Goal: Task Accomplishment & Management: Manage account settings

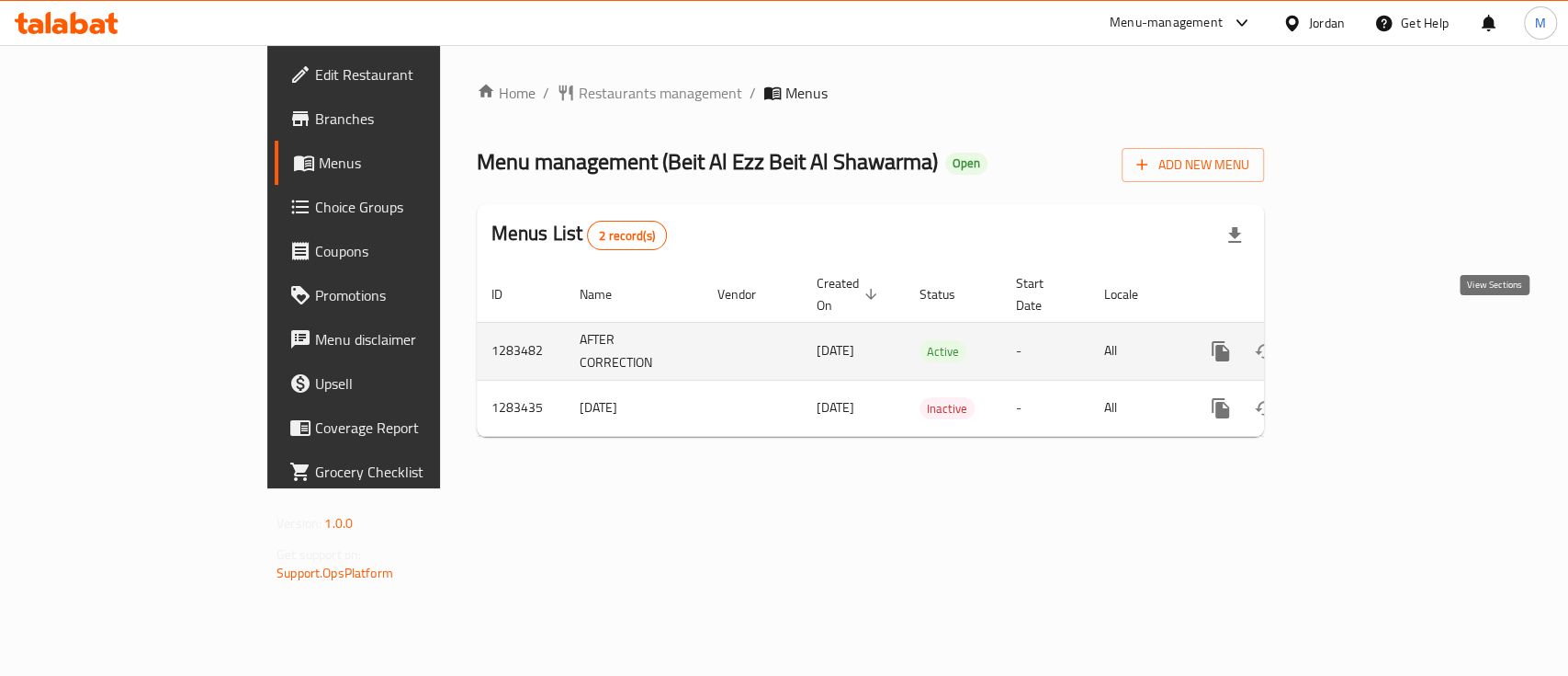
click at [1361, 343] on icon "enhanced table" at bounding box center [1352, 351] width 16 height 16
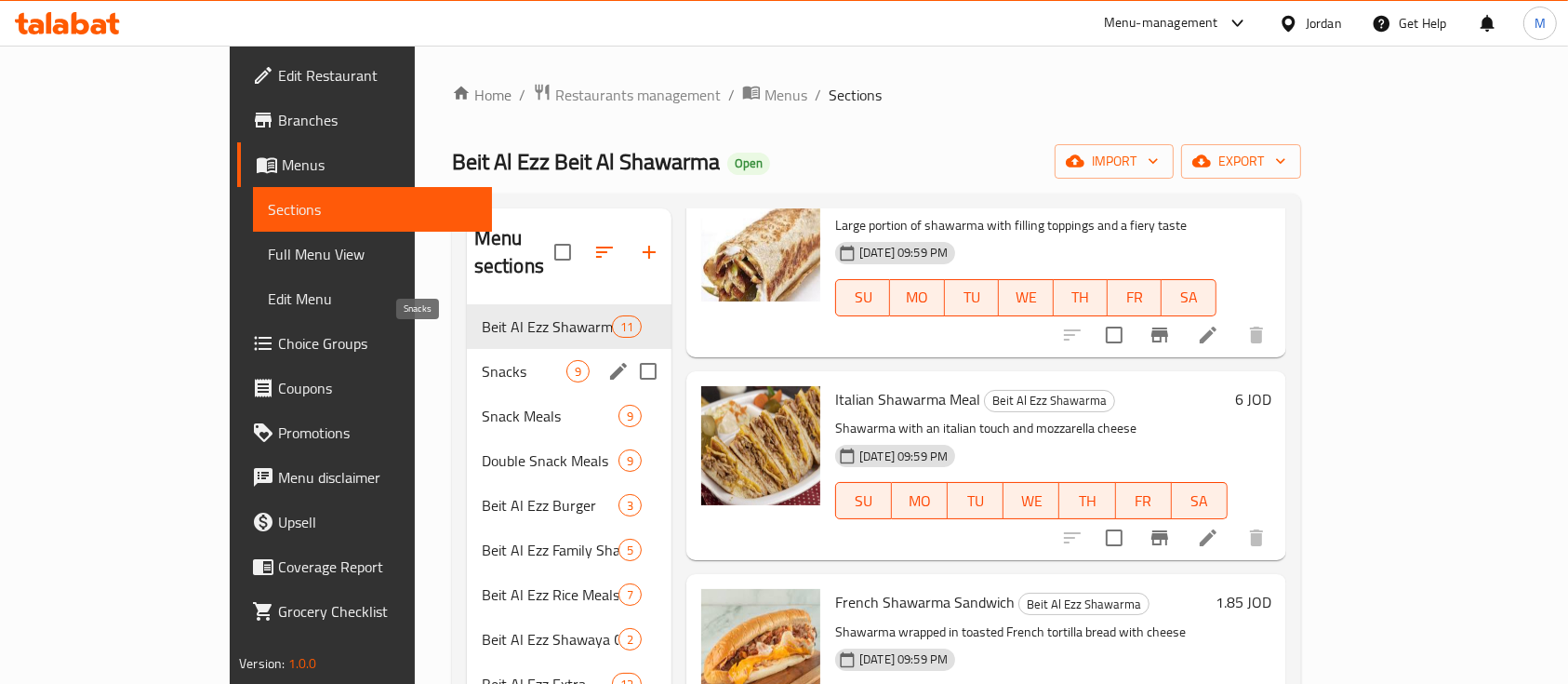
click at [482, 360] on span "Snacks" at bounding box center [524, 370] width 84 height 22
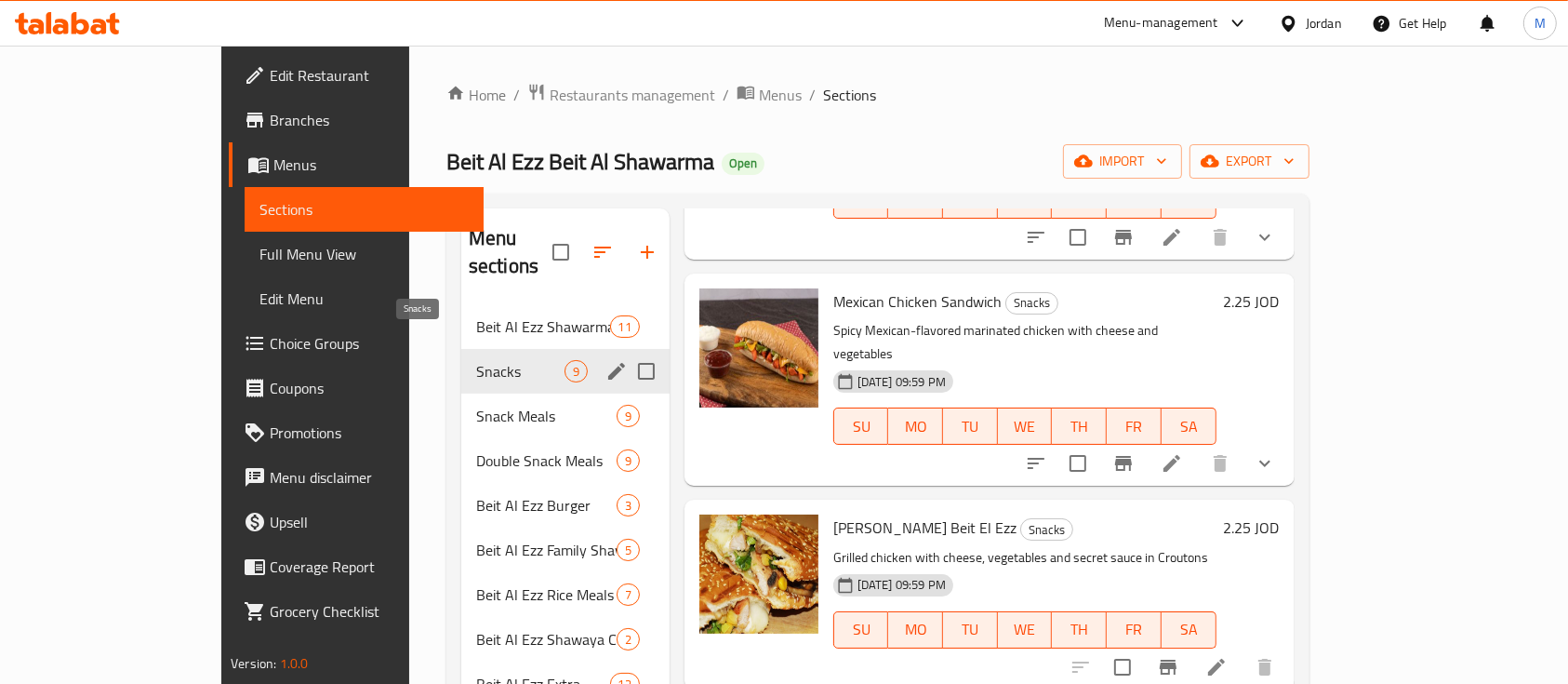
scroll to position [1191, 0]
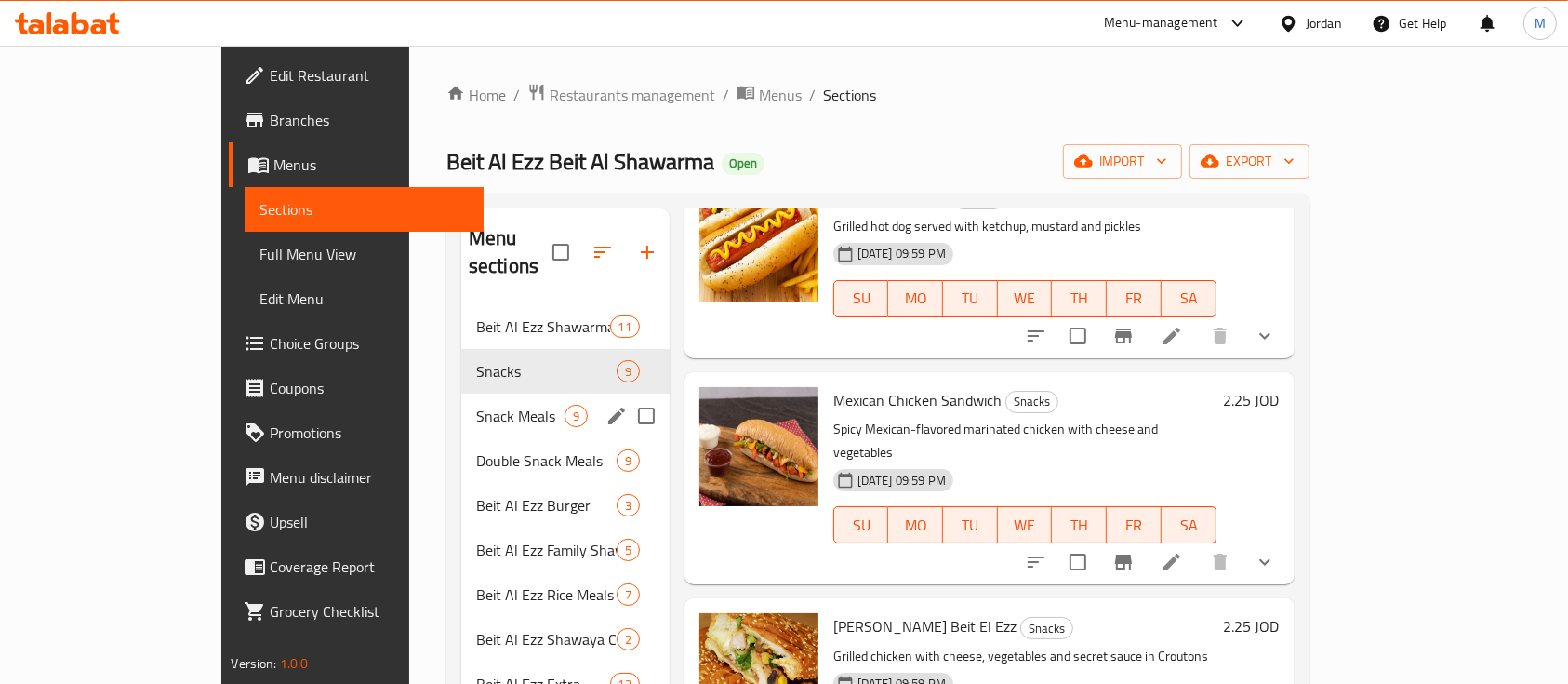
click at [476, 405] on span "Snack Meals" at bounding box center [520, 415] width 88 height 22
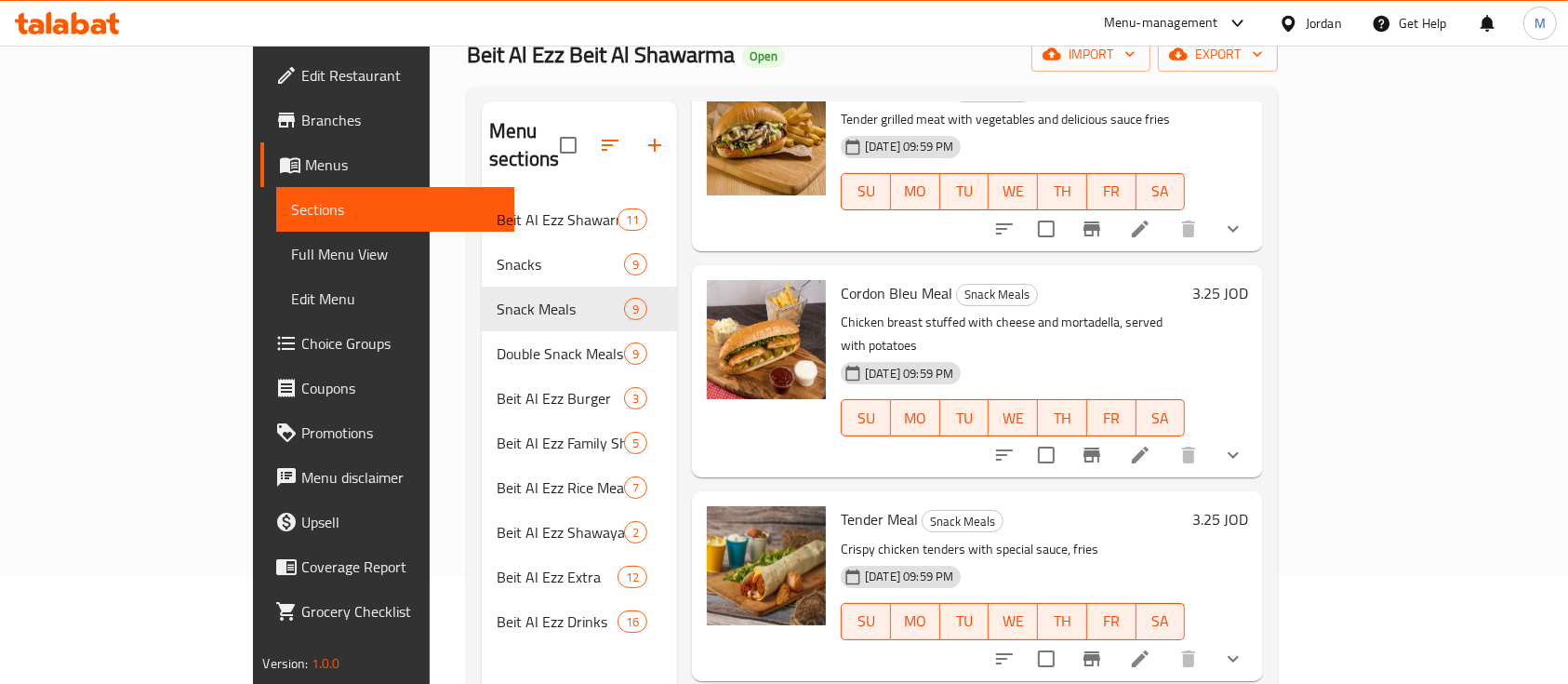
scroll to position [260, 0]
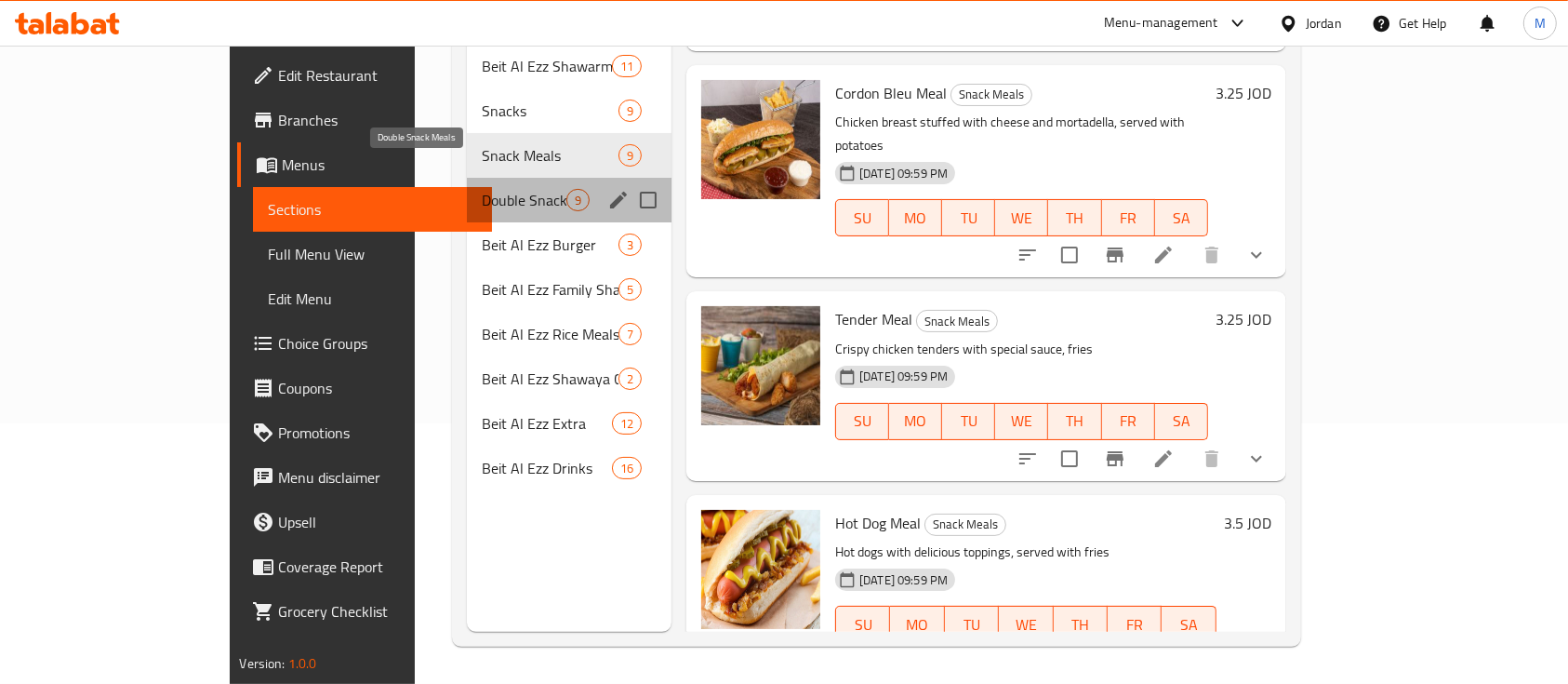
click at [482, 189] on span "Double Snack Meals" at bounding box center [524, 200] width 84 height 22
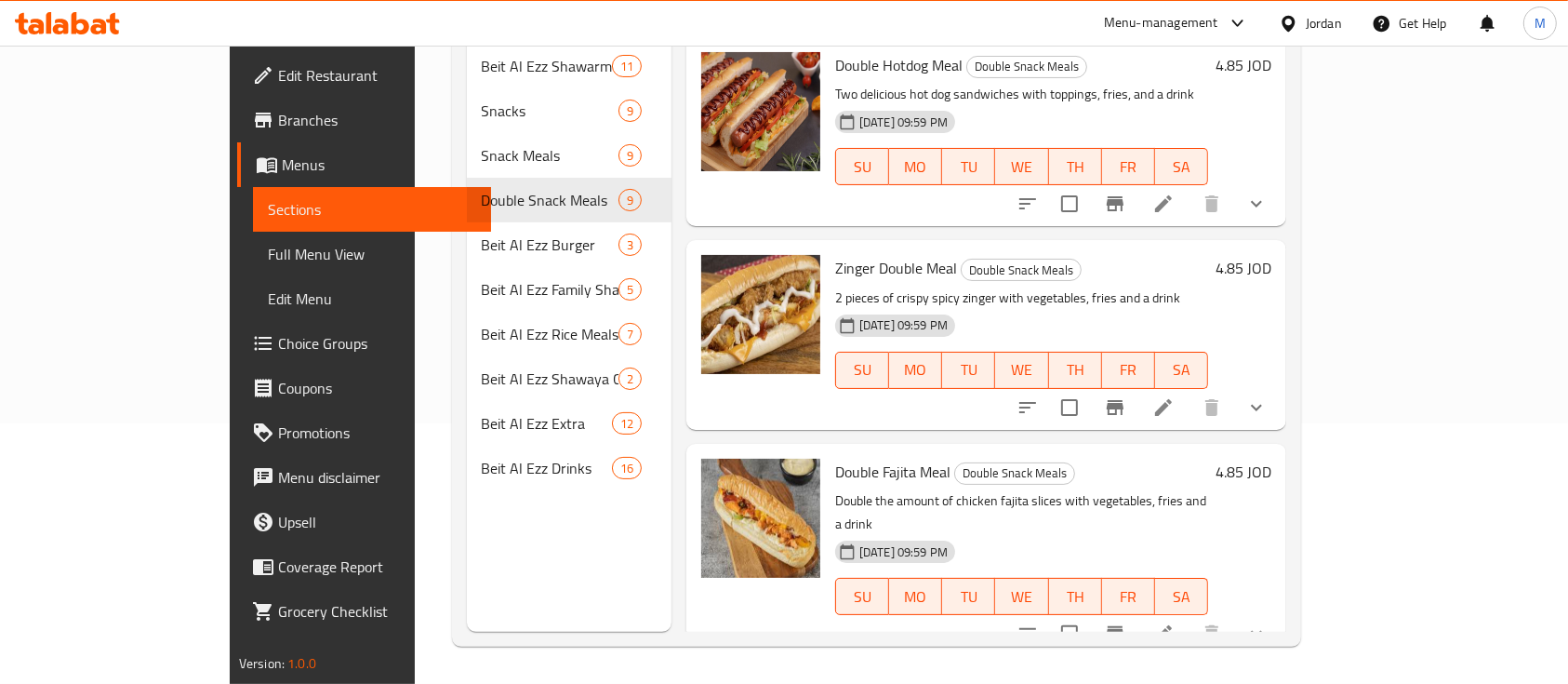
scroll to position [322, 0]
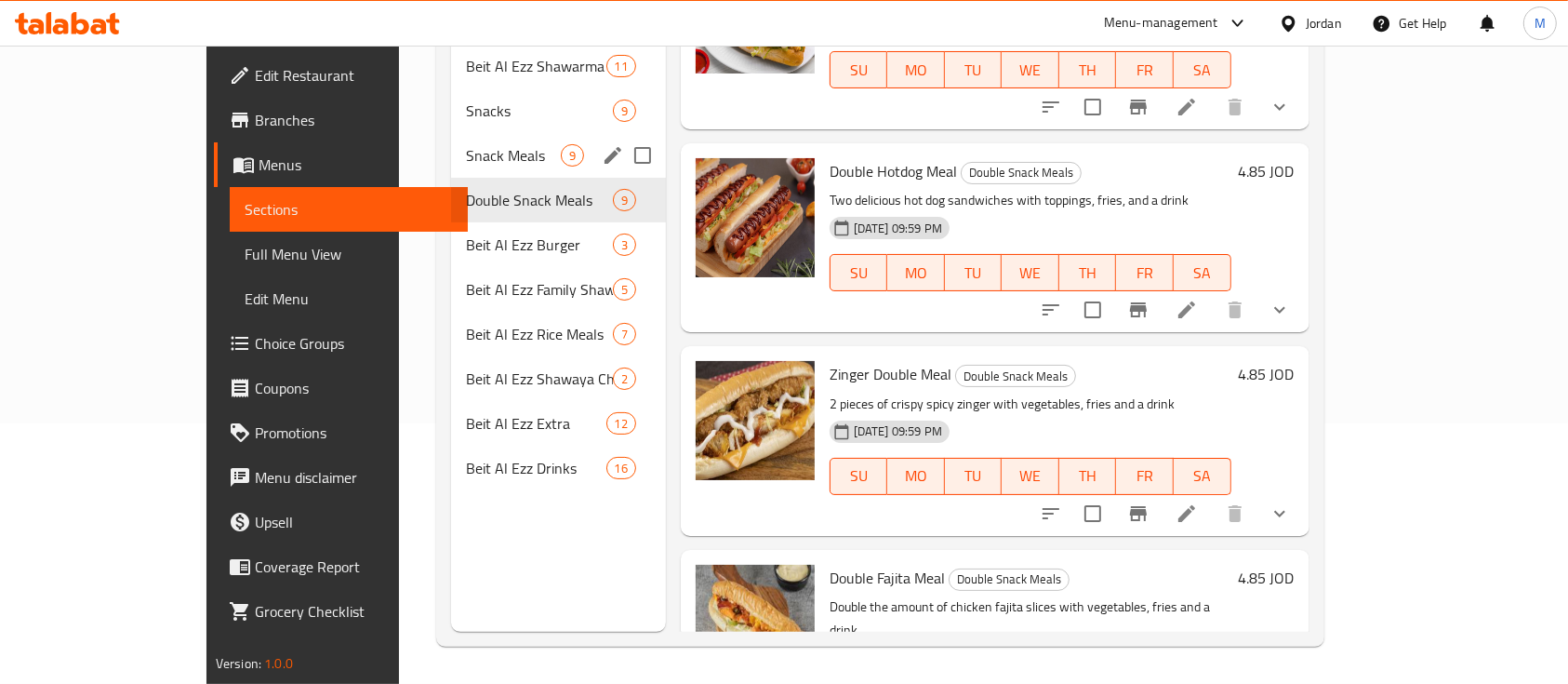
click at [466, 144] on span "Snack Meals" at bounding box center [513, 154] width 94 height 22
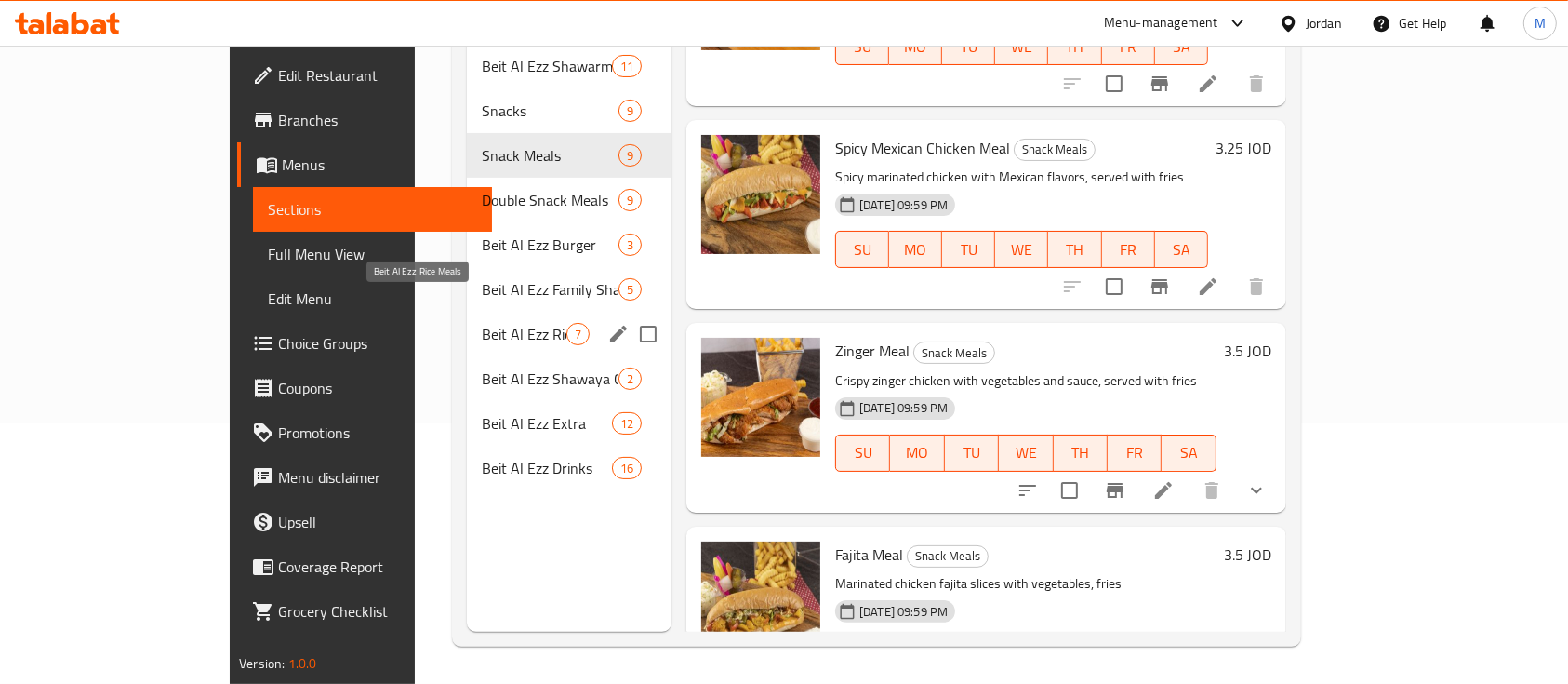
click at [482, 322] on span "Beit Al Ezz Rice Meals" at bounding box center [524, 333] width 84 height 22
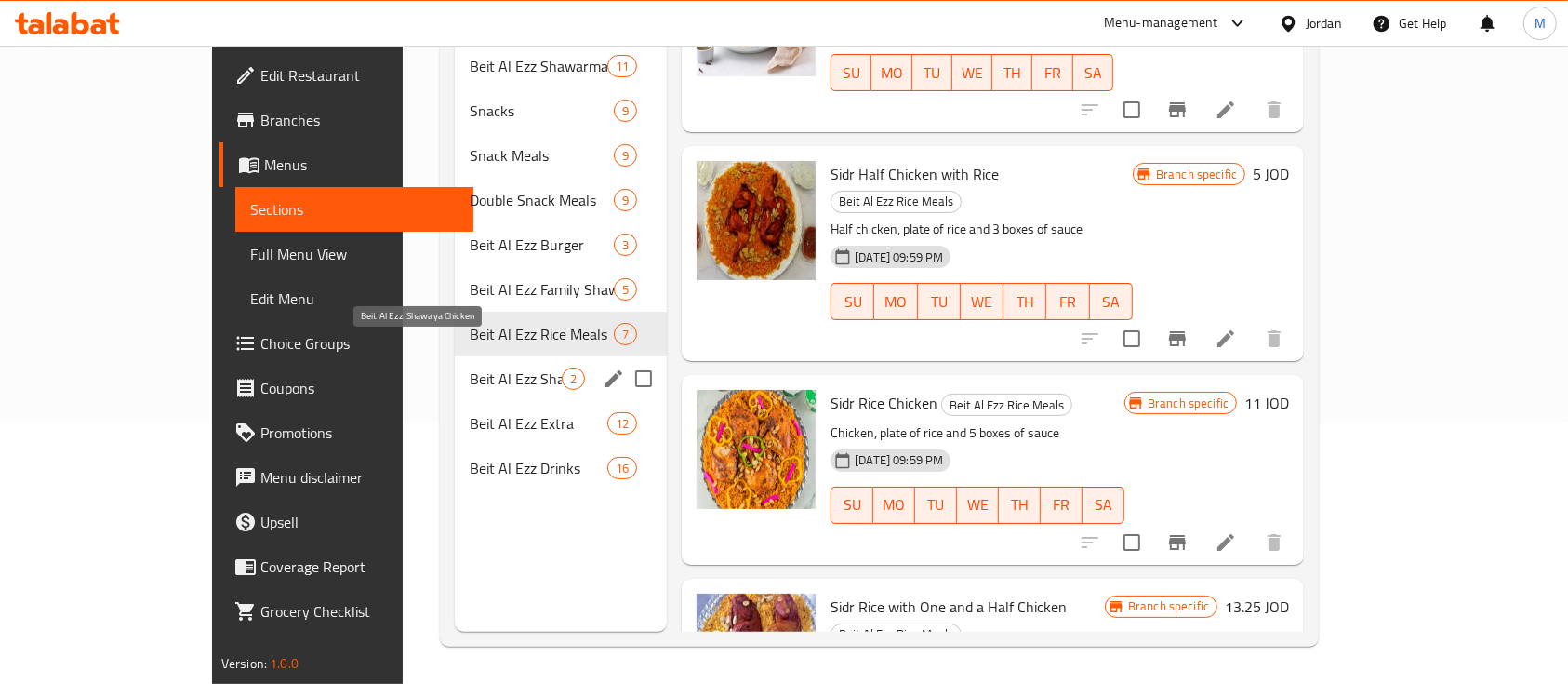
click at [455, 361] on div "Beit Al Ezz Shawaya Chicken 2" at bounding box center [560, 378] width 212 height 45
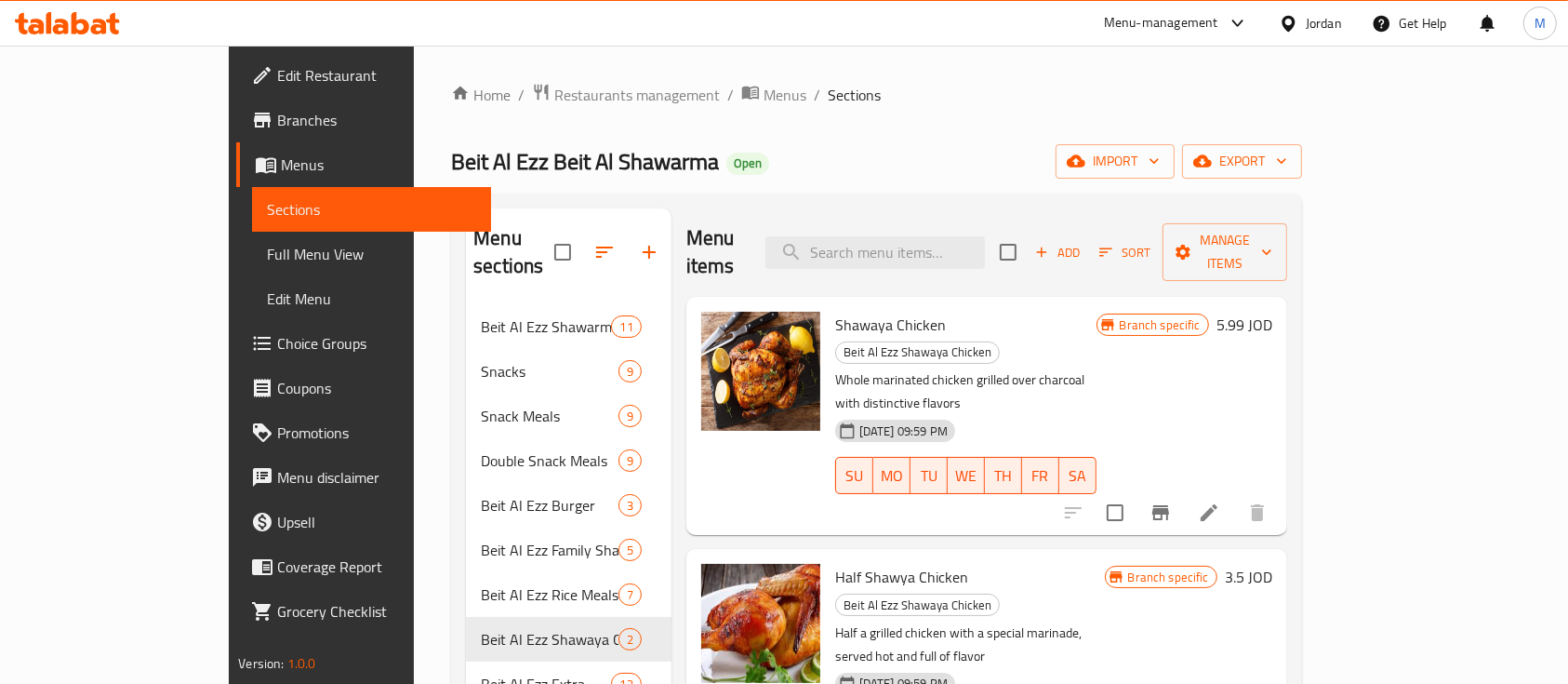
click at [1186, 26] on div "Menu-management" at bounding box center [1161, 23] width 114 height 22
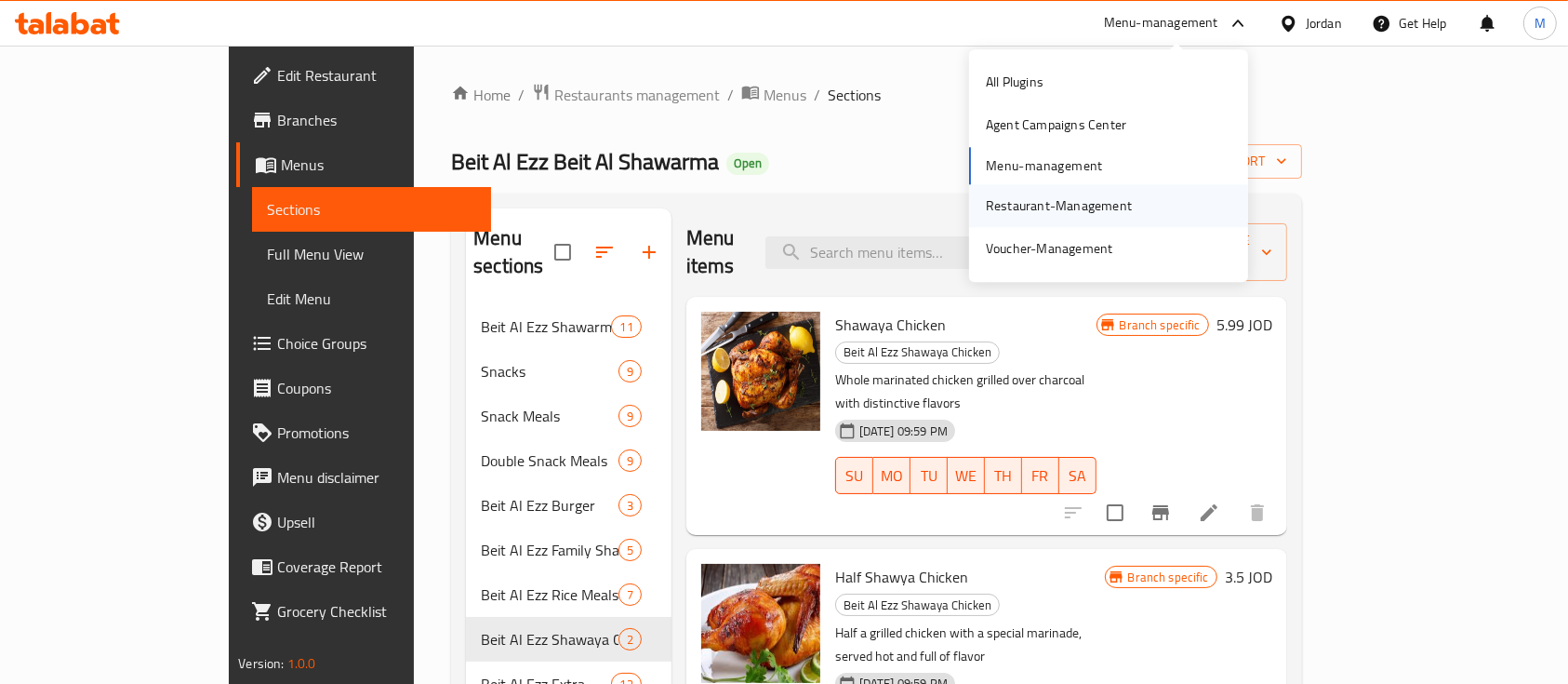
click at [1113, 206] on div "Restaurant-Management" at bounding box center [1059, 205] width 146 height 20
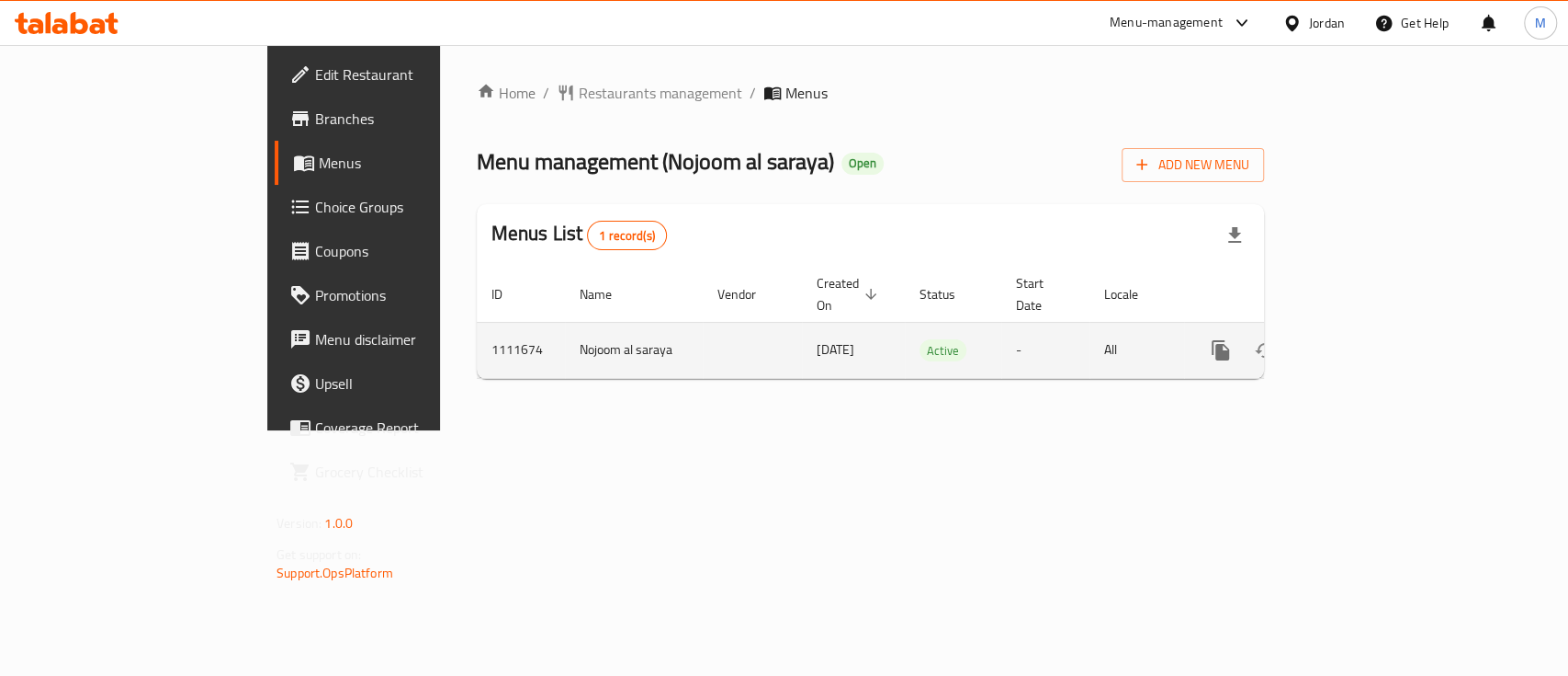
click at [1364, 339] on icon "enhanced table" at bounding box center [1352, 350] width 22 height 22
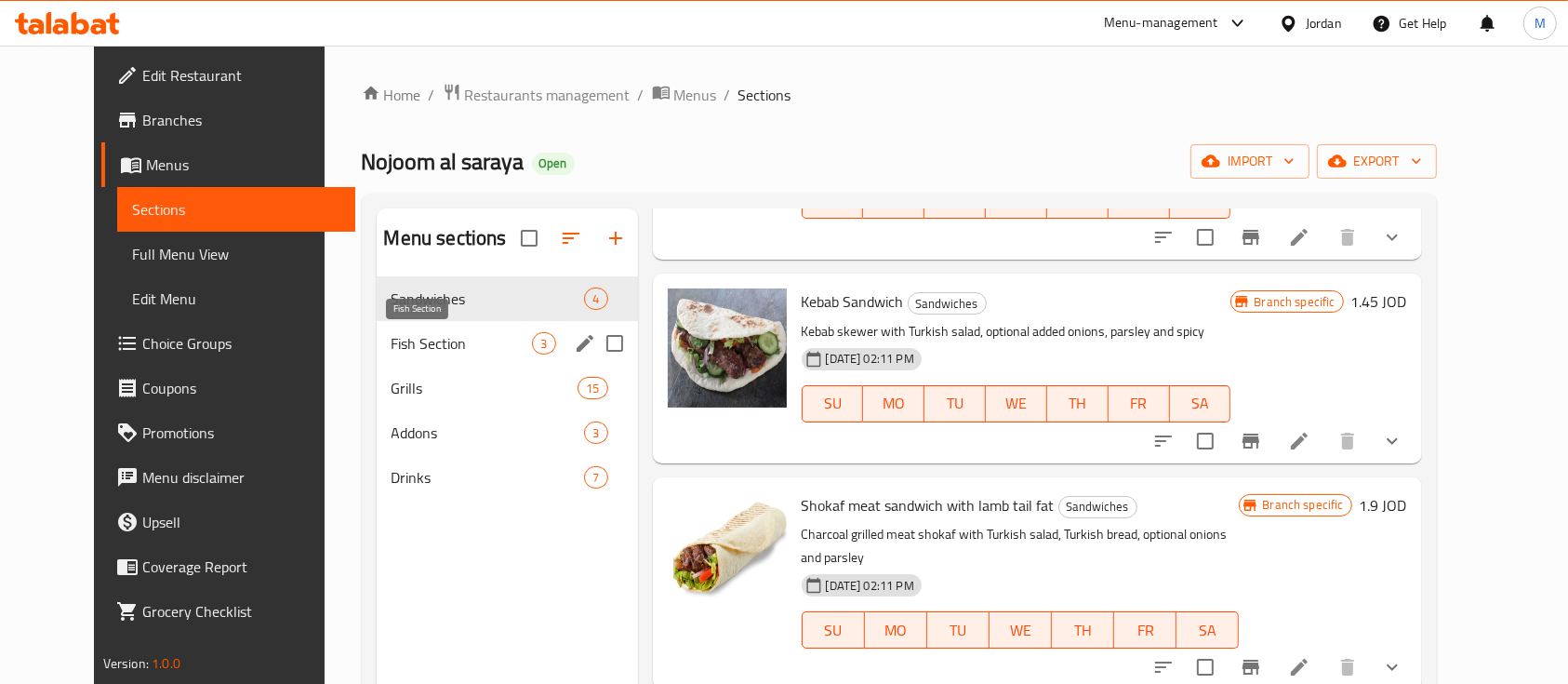
click at [462, 339] on span "Fish Section" at bounding box center [462, 342] width 141 height 22
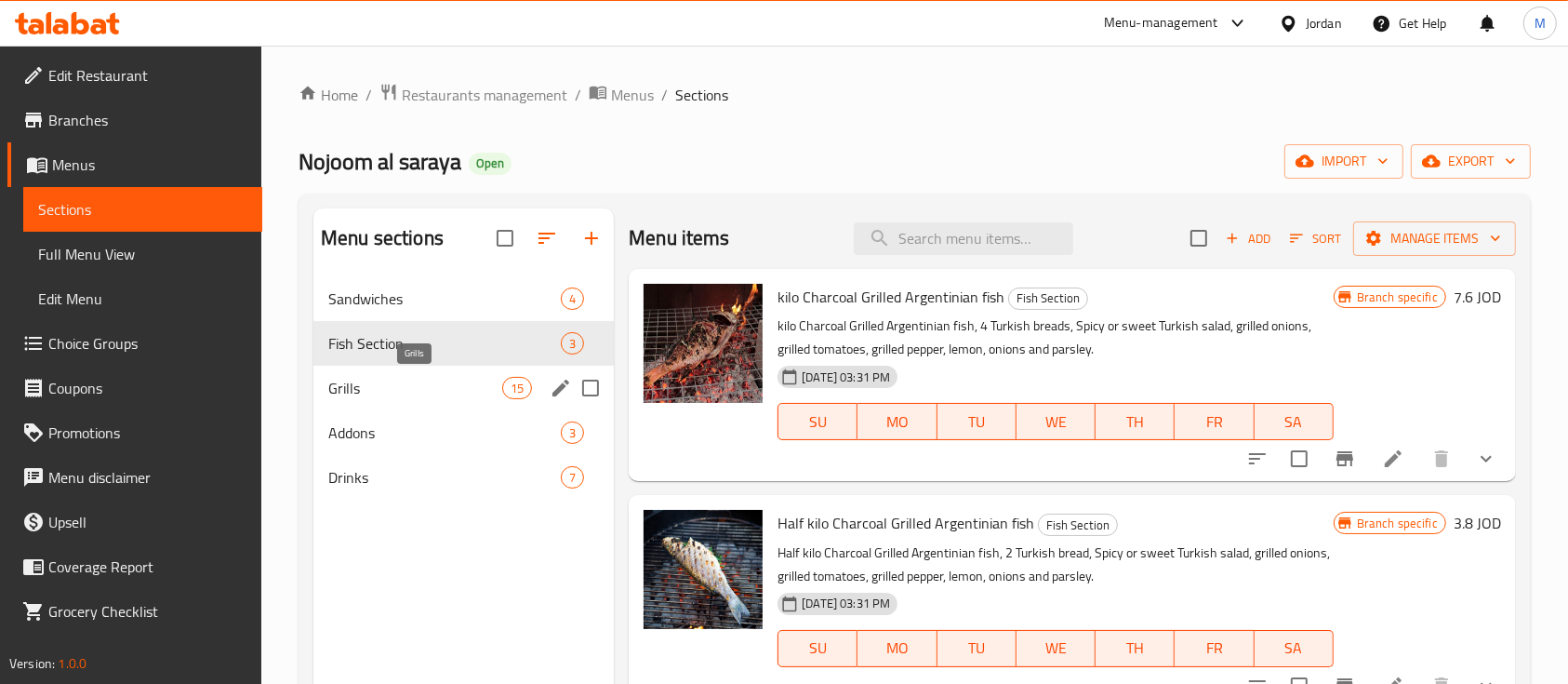
click at [379, 393] on span "Grills" at bounding box center [415, 388] width 174 height 22
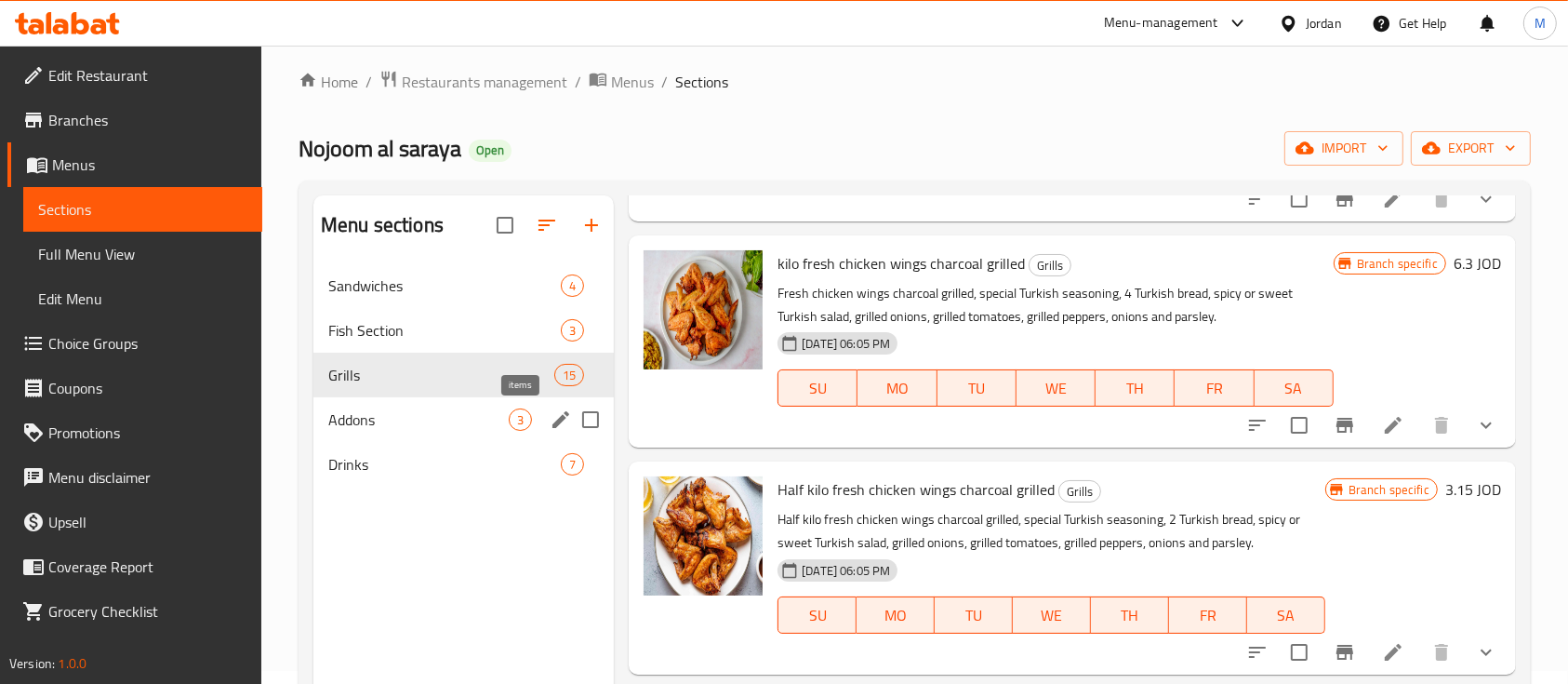
scroll to position [12, 0]
click at [464, 407] on div "Addons 3" at bounding box center [463, 420] width 300 height 45
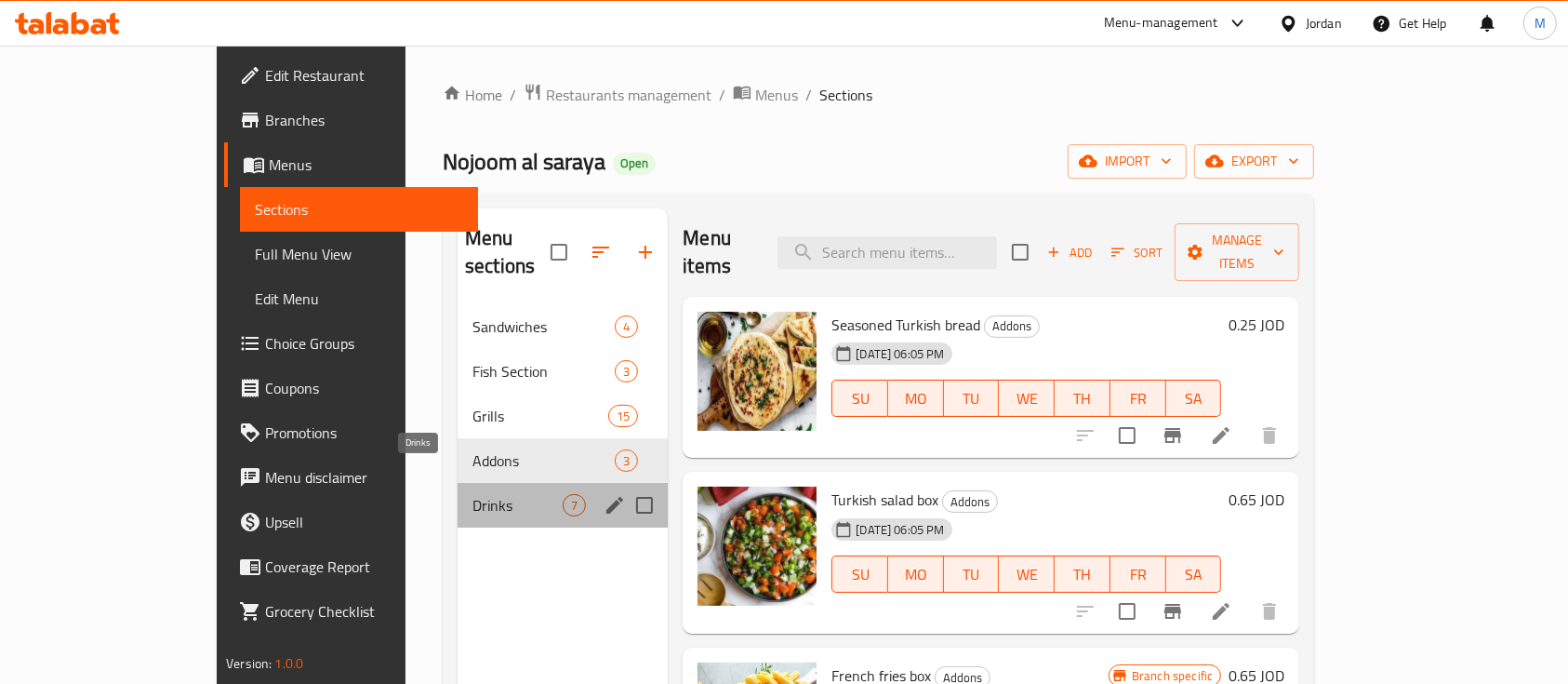
click at [472, 494] on span "Drinks" at bounding box center [517, 505] width 90 height 22
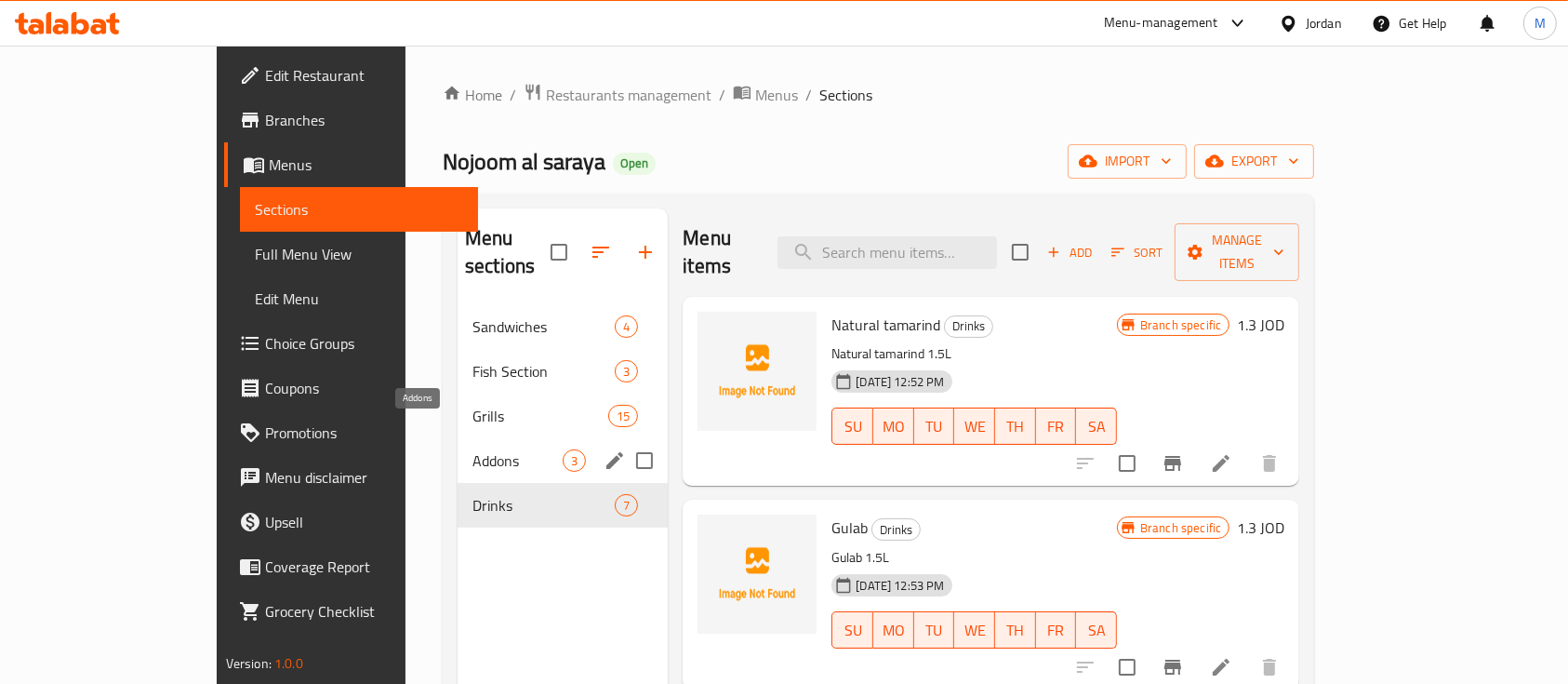
click at [472, 449] on span "Addons" at bounding box center [517, 460] width 90 height 22
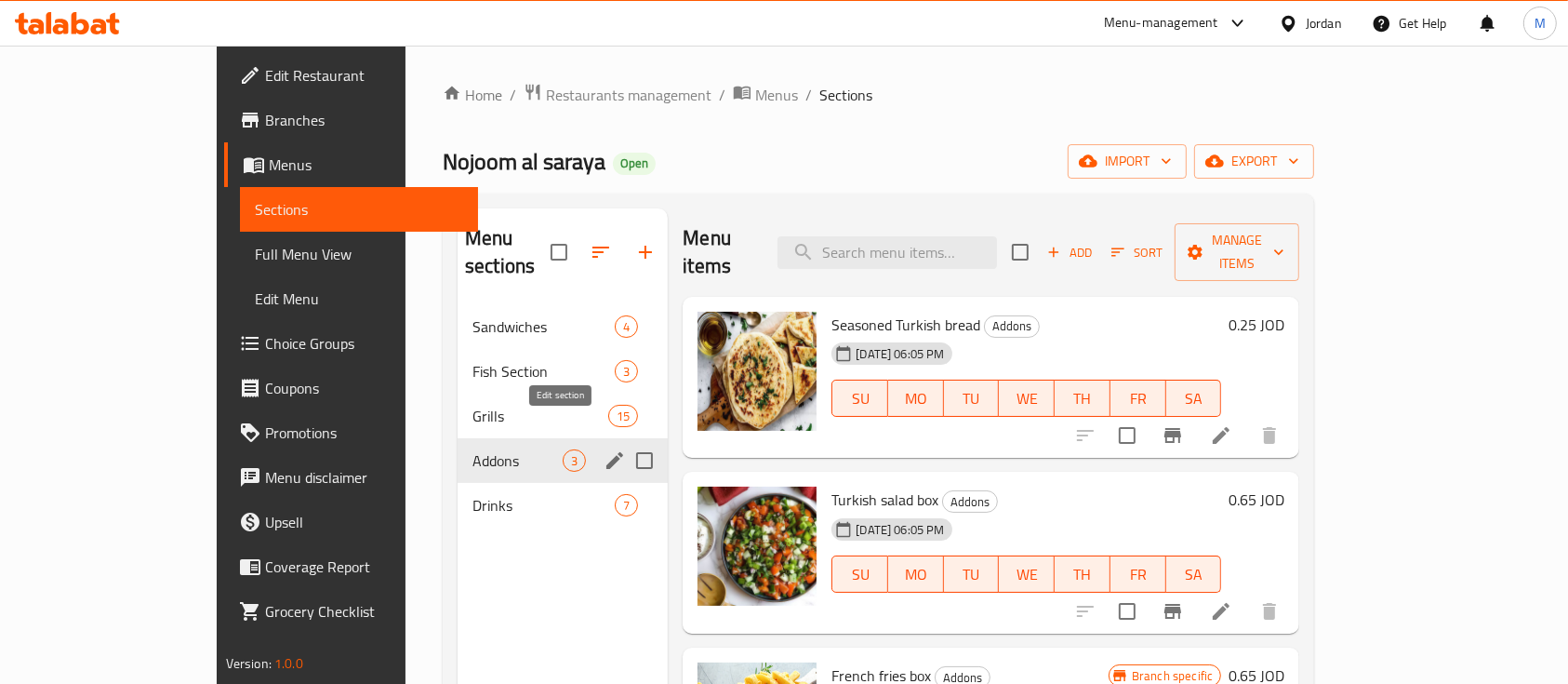
click at [606, 452] on icon "edit" at bounding box center [614, 460] width 16 height 16
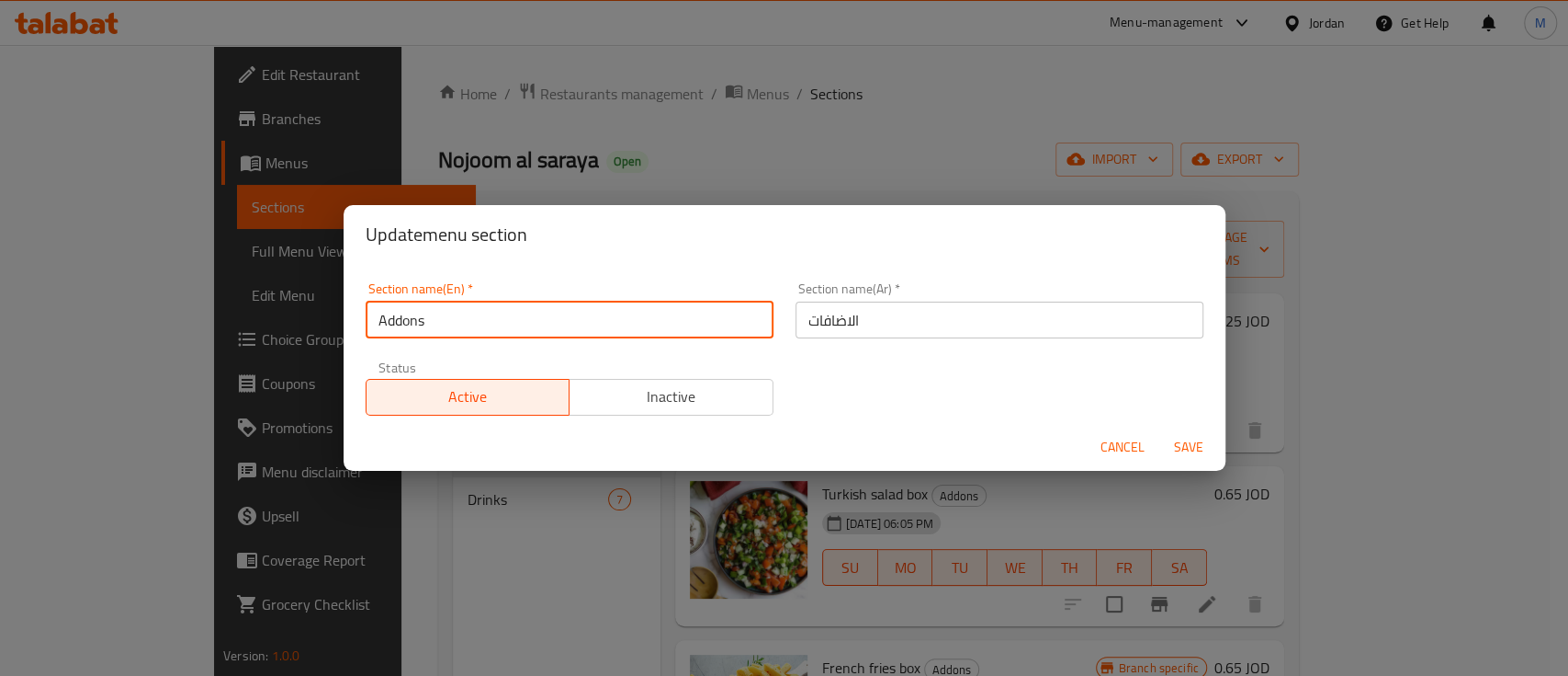
click at [401, 325] on input "Addons" at bounding box center [569, 320] width 407 height 37
click at [422, 318] on input "Add ons" at bounding box center [569, 320] width 407 height 37
click at [602, 329] on input "Add ons" at bounding box center [569, 320] width 407 height 37
type input "Add on"
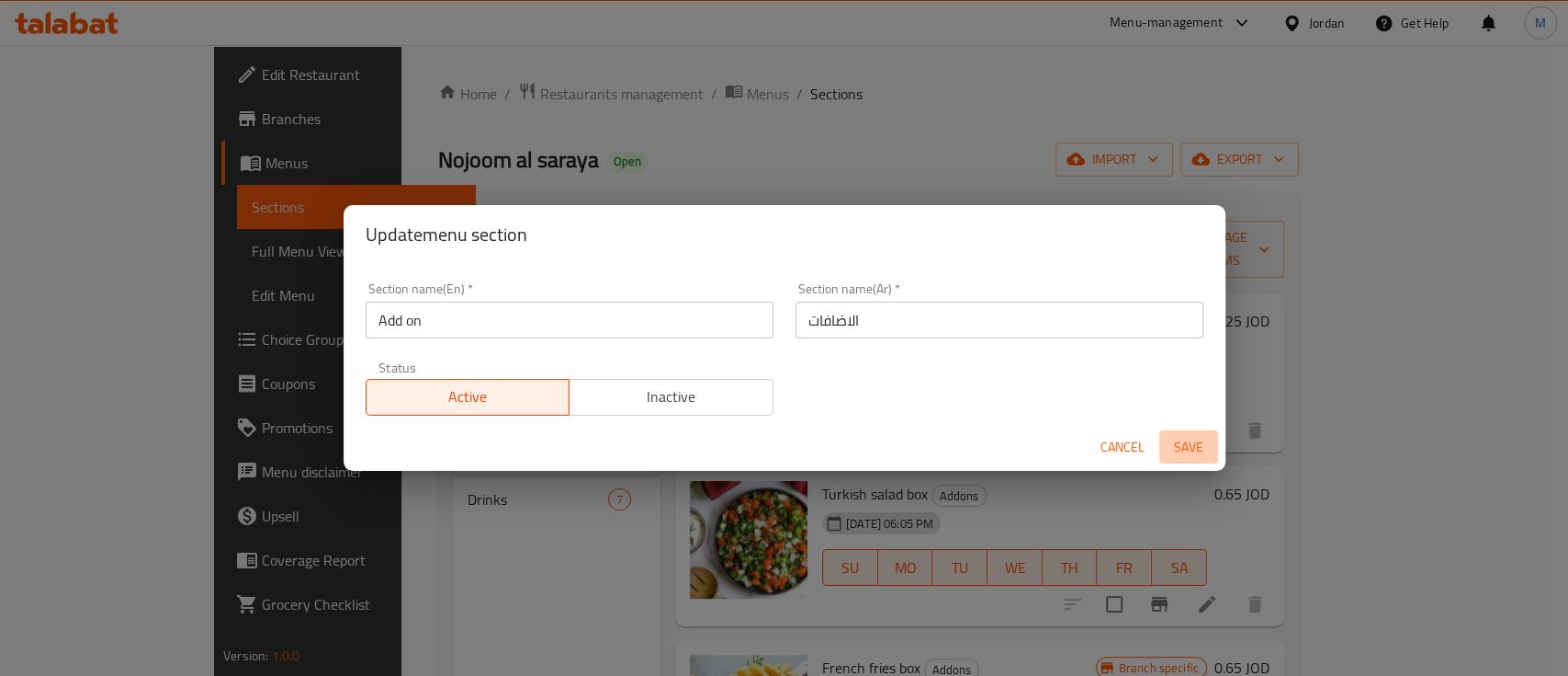
click at [1175, 440] on span "Save" at bounding box center [1188, 447] width 45 height 23
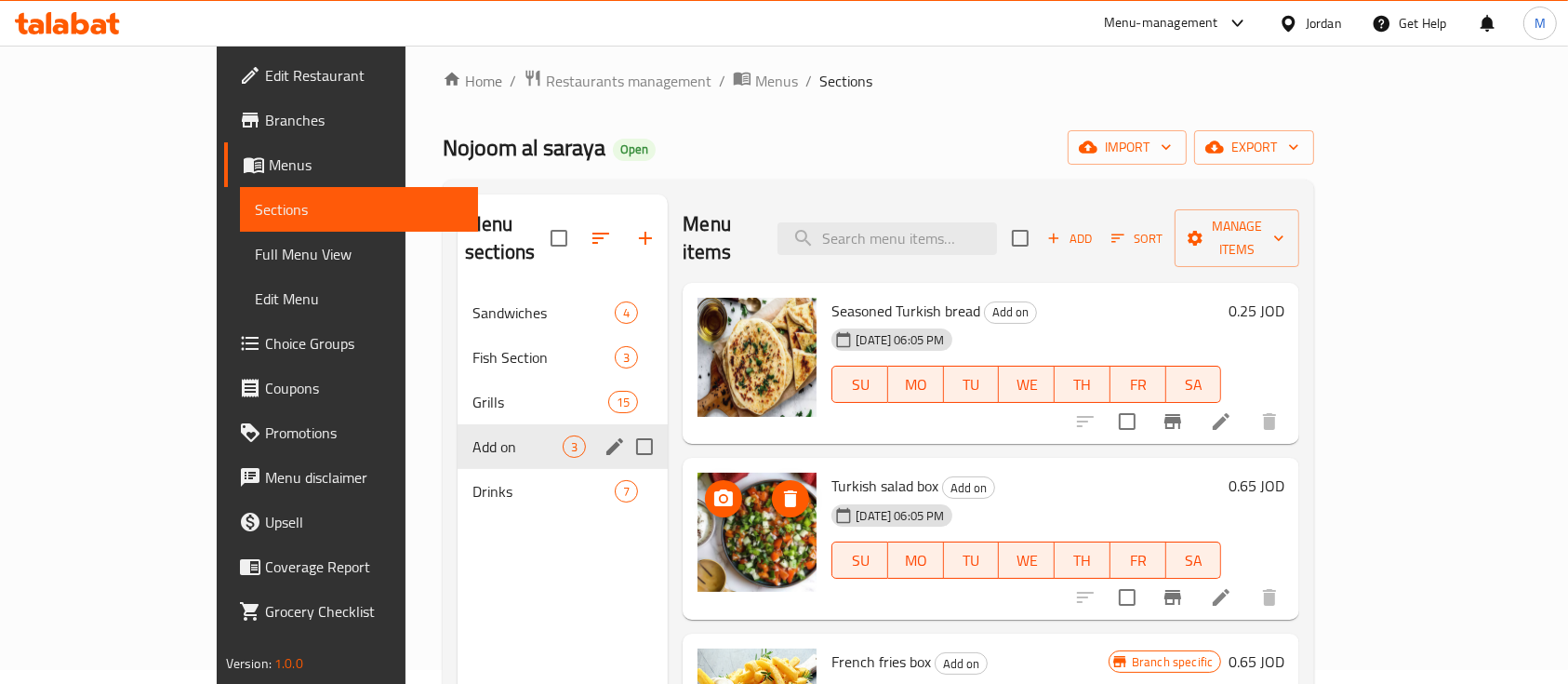
scroll to position [12, 0]
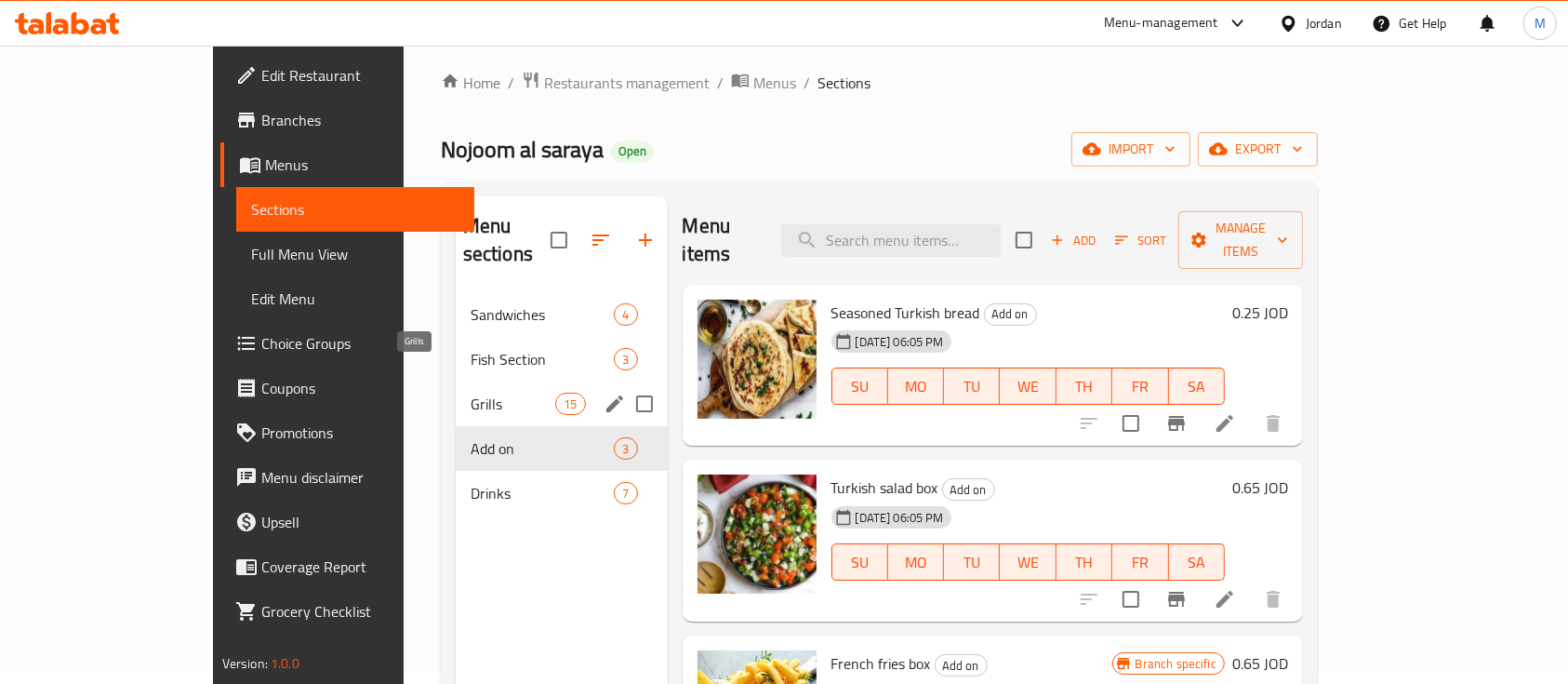
click at [471, 392] on span "Grills" at bounding box center [513, 403] width 84 height 22
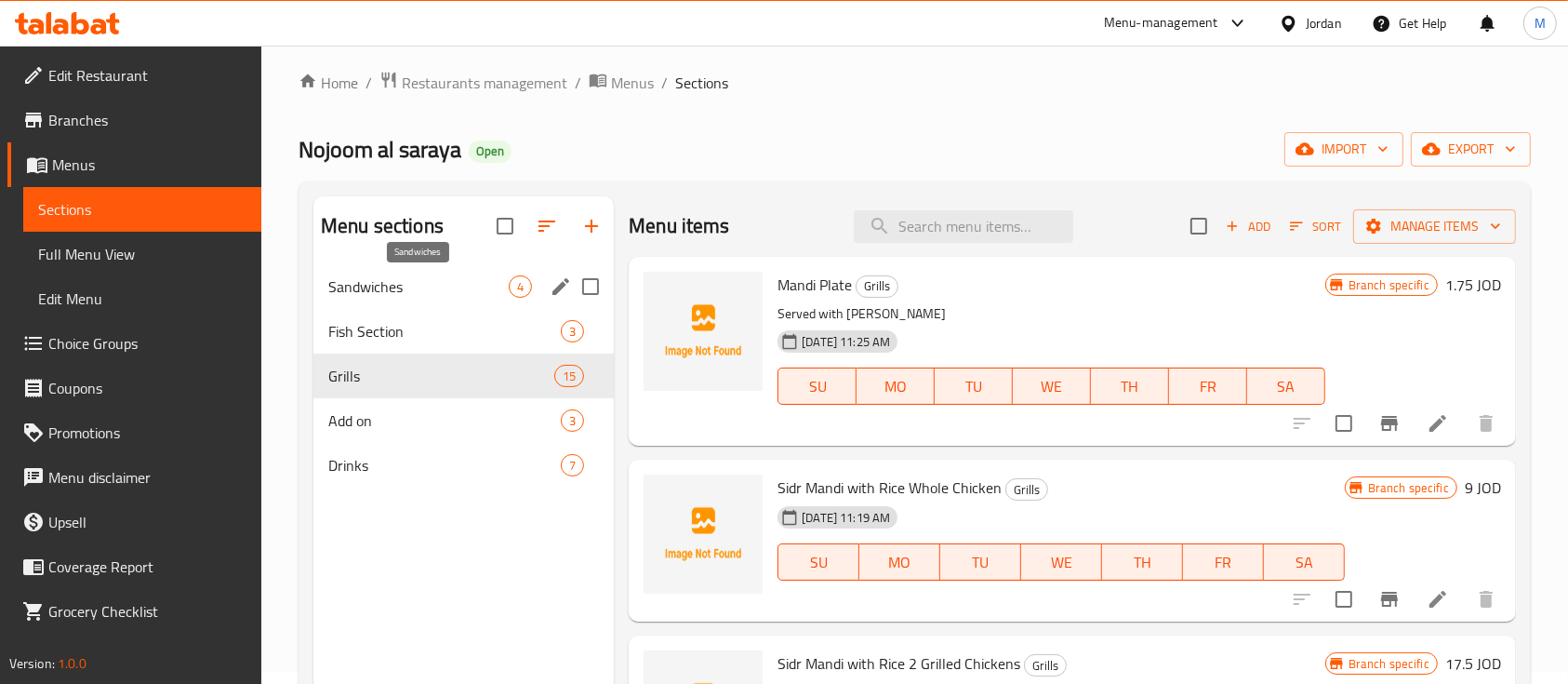
click at [491, 285] on span "Sandwiches" at bounding box center [418, 286] width 180 height 22
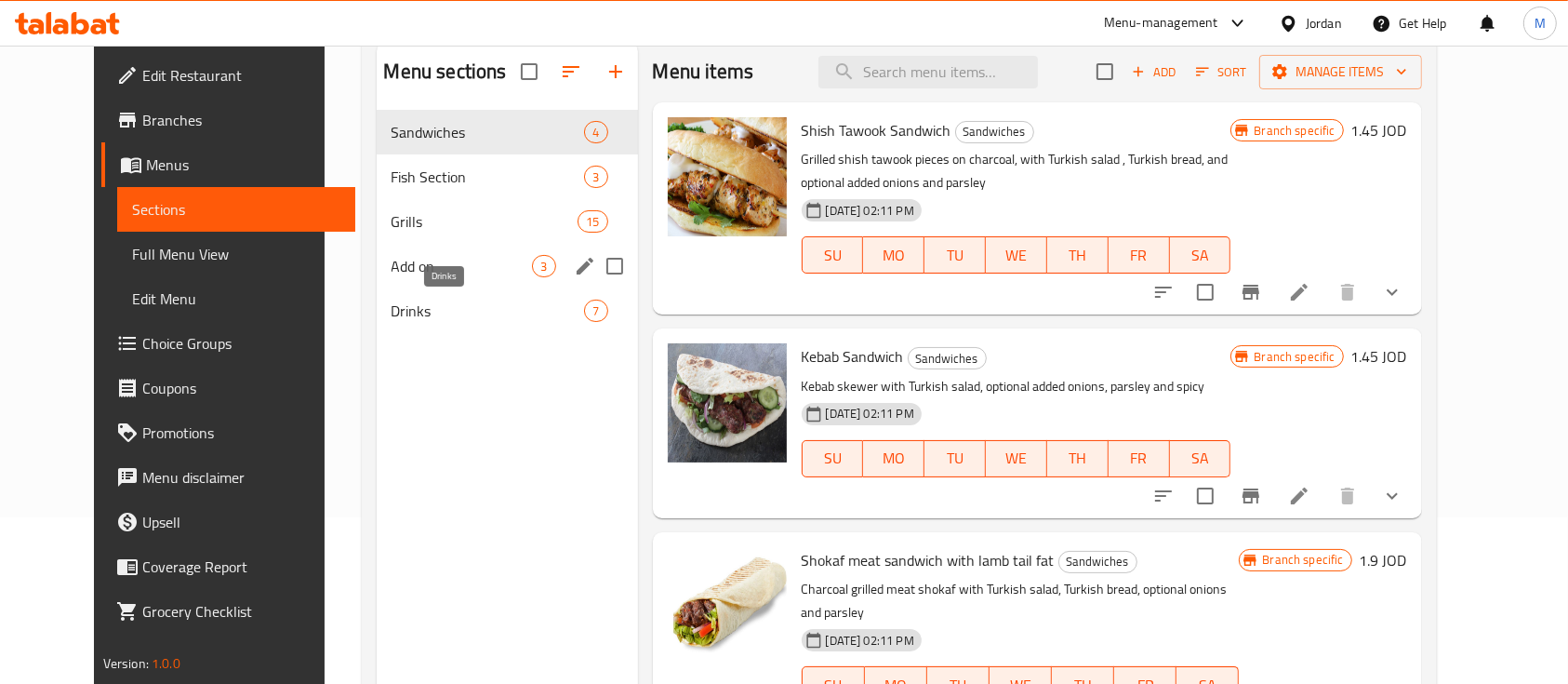
scroll to position [136, 0]
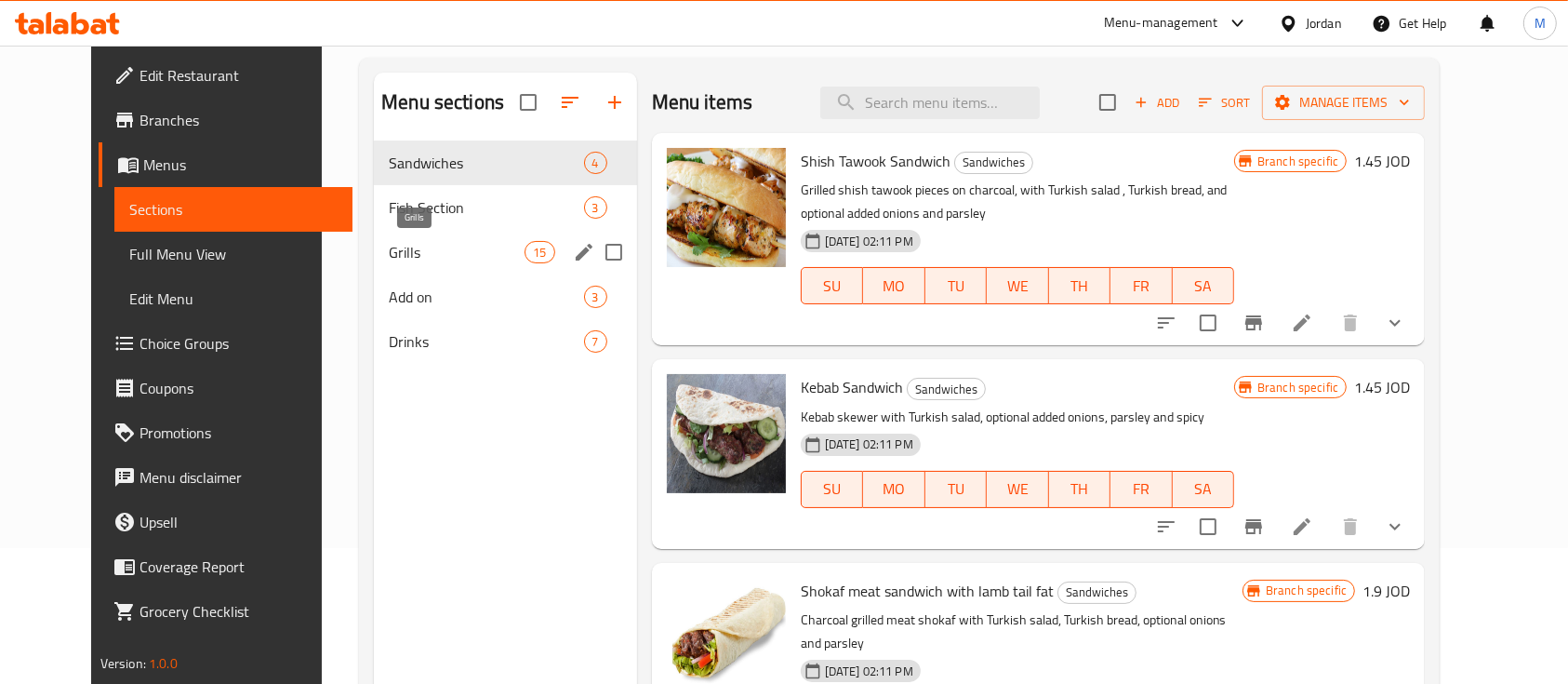
click at [407, 245] on span "Grills" at bounding box center [457, 251] width 136 height 22
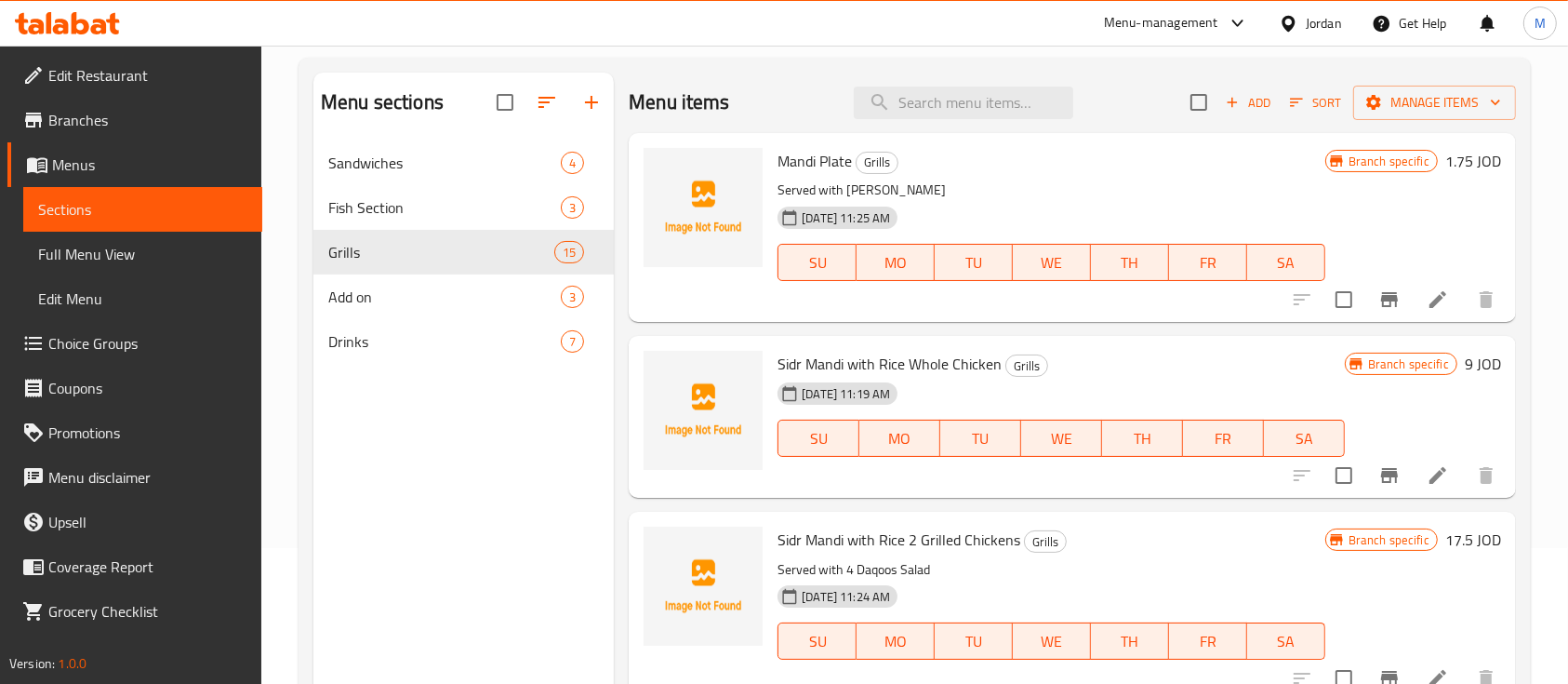
click at [1413, 305] on li at bounding box center [1438, 299] width 52 height 34
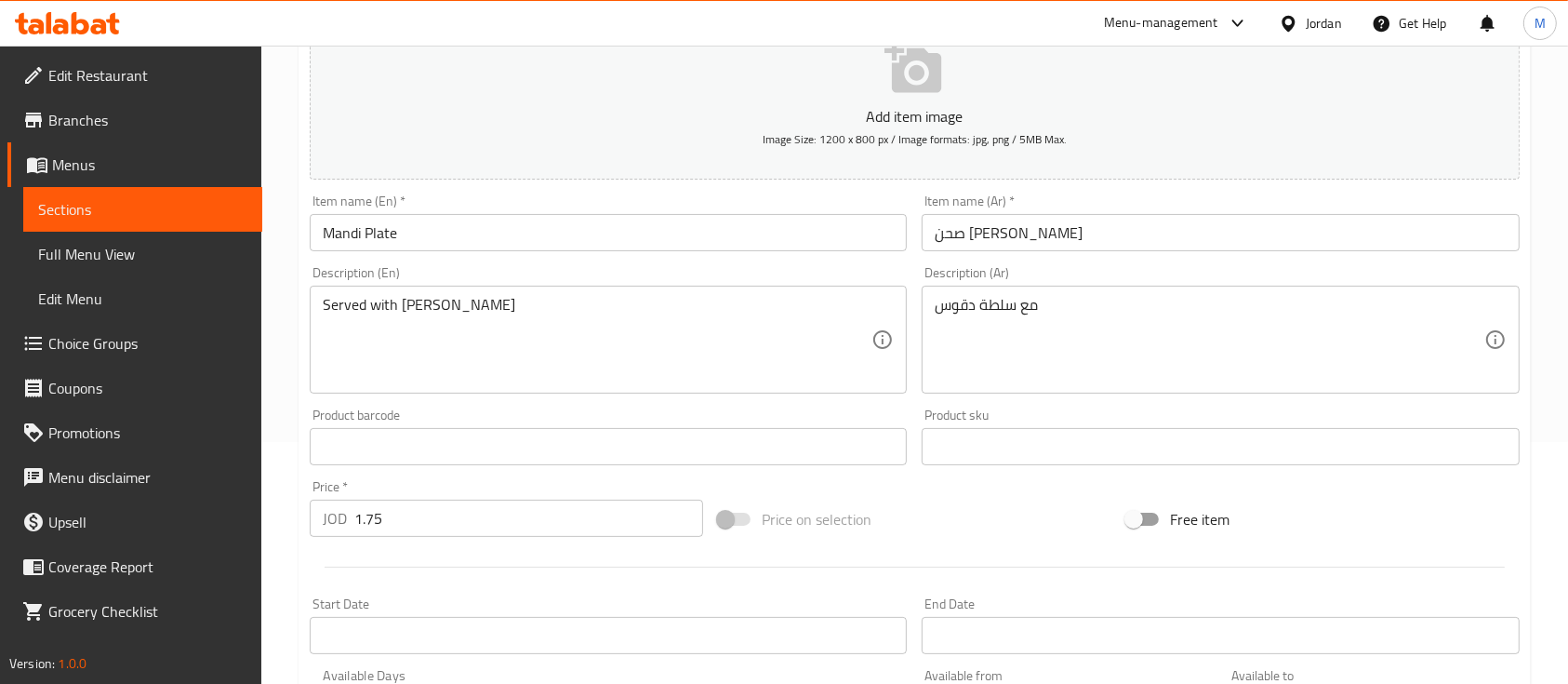
scroll to position [372, 0]
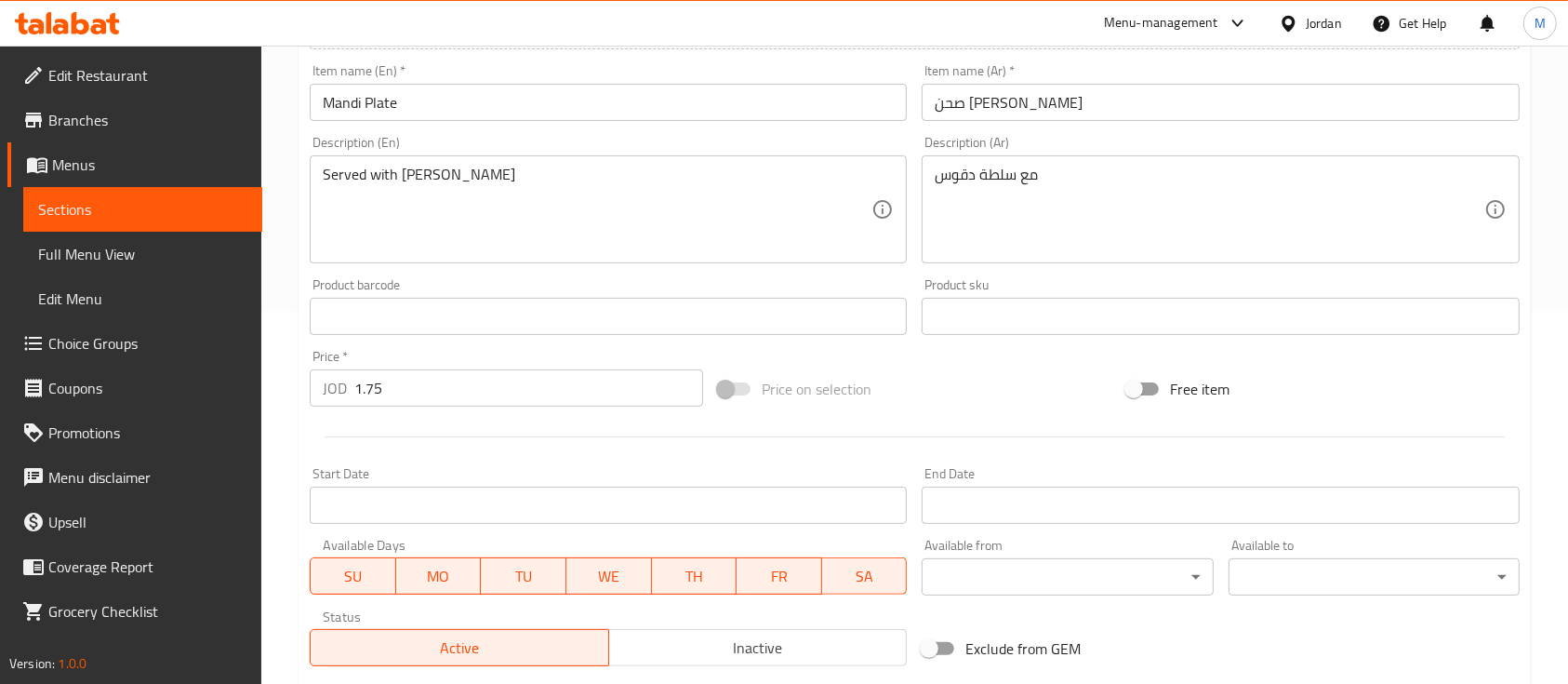
click at [731, 644] on span "Inactive" at bounding box center [759, 648] width 284 height 27
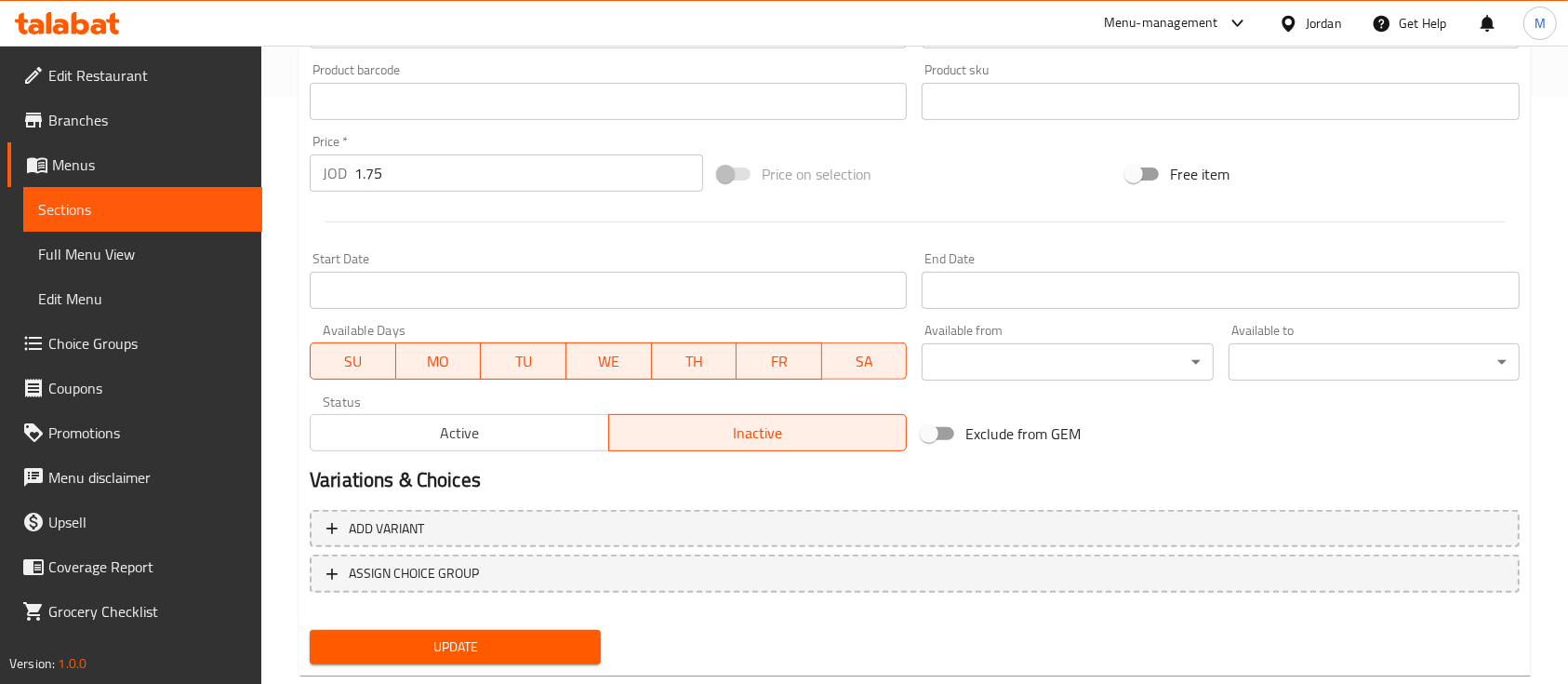
scroll to position [630, 0]
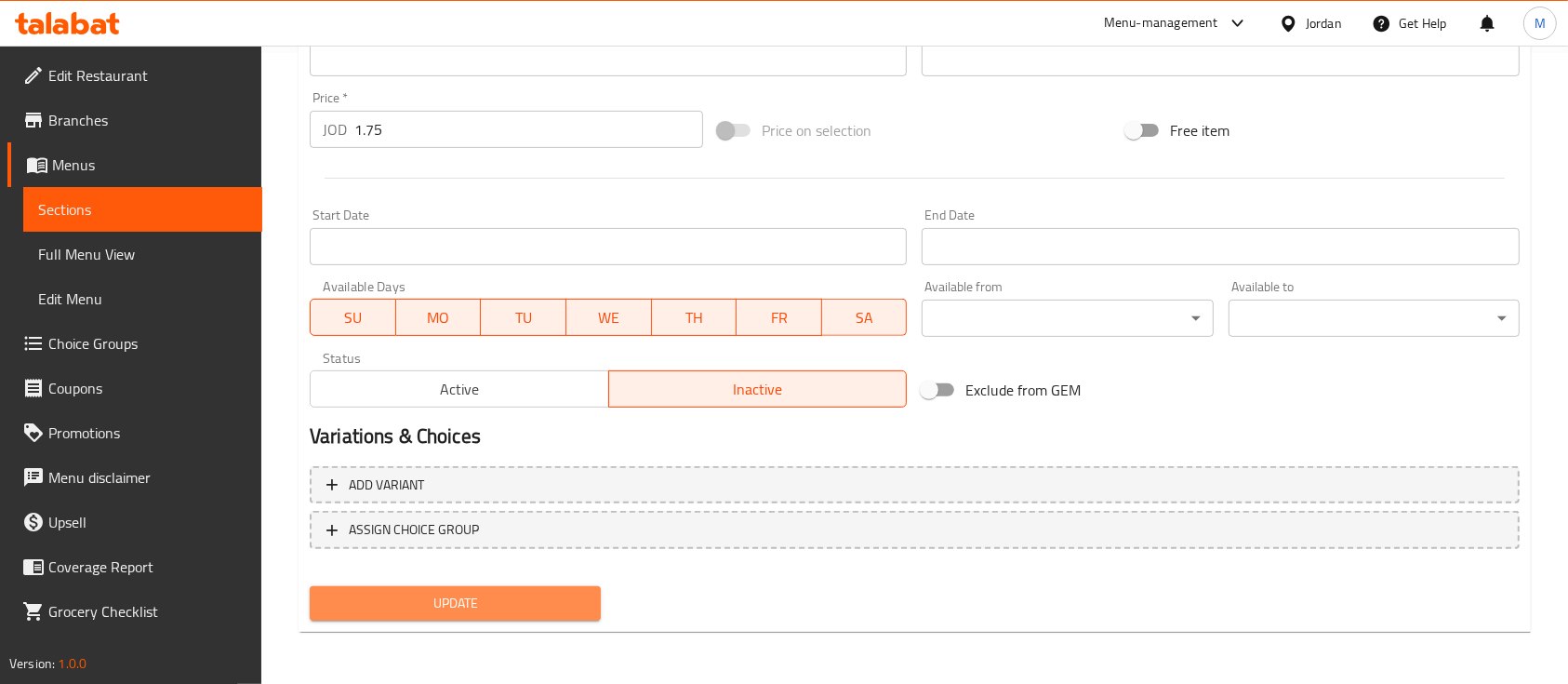
click at [526, 590] on button "Update" at bounding box center [455, 603] width 291 height 35
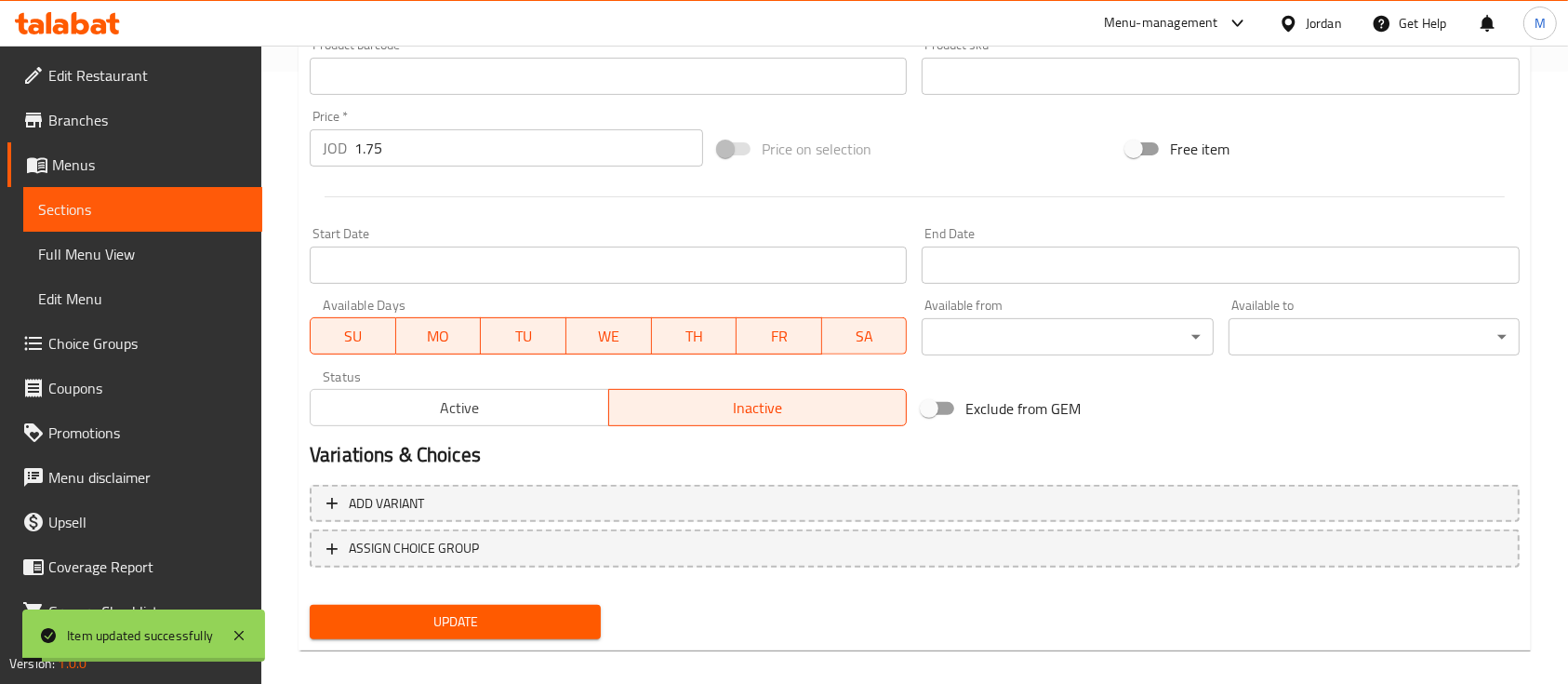
scroll to position [258, 0]
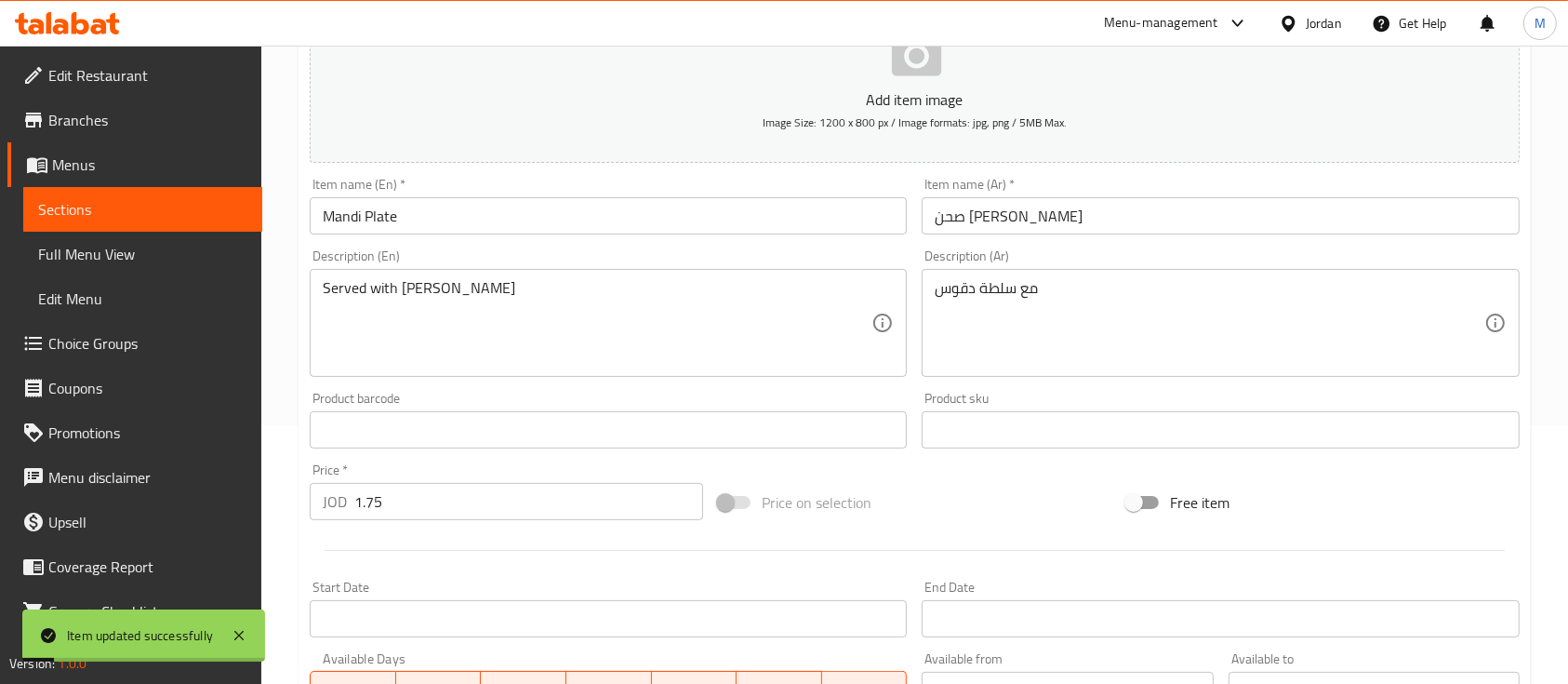
click at [100, 217] on span "Sections" at bounding box center [143, 208] width 209 height 22
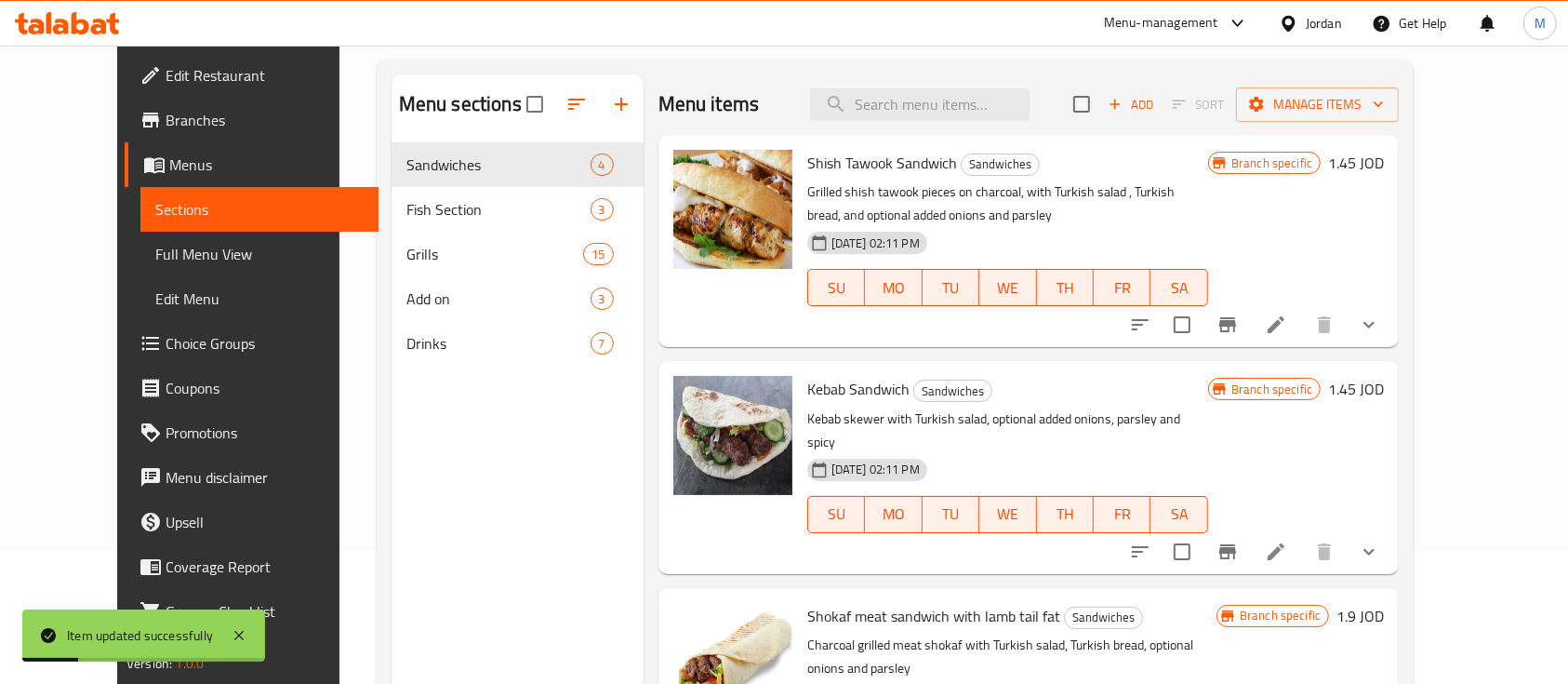
scroll to position [11, 0]
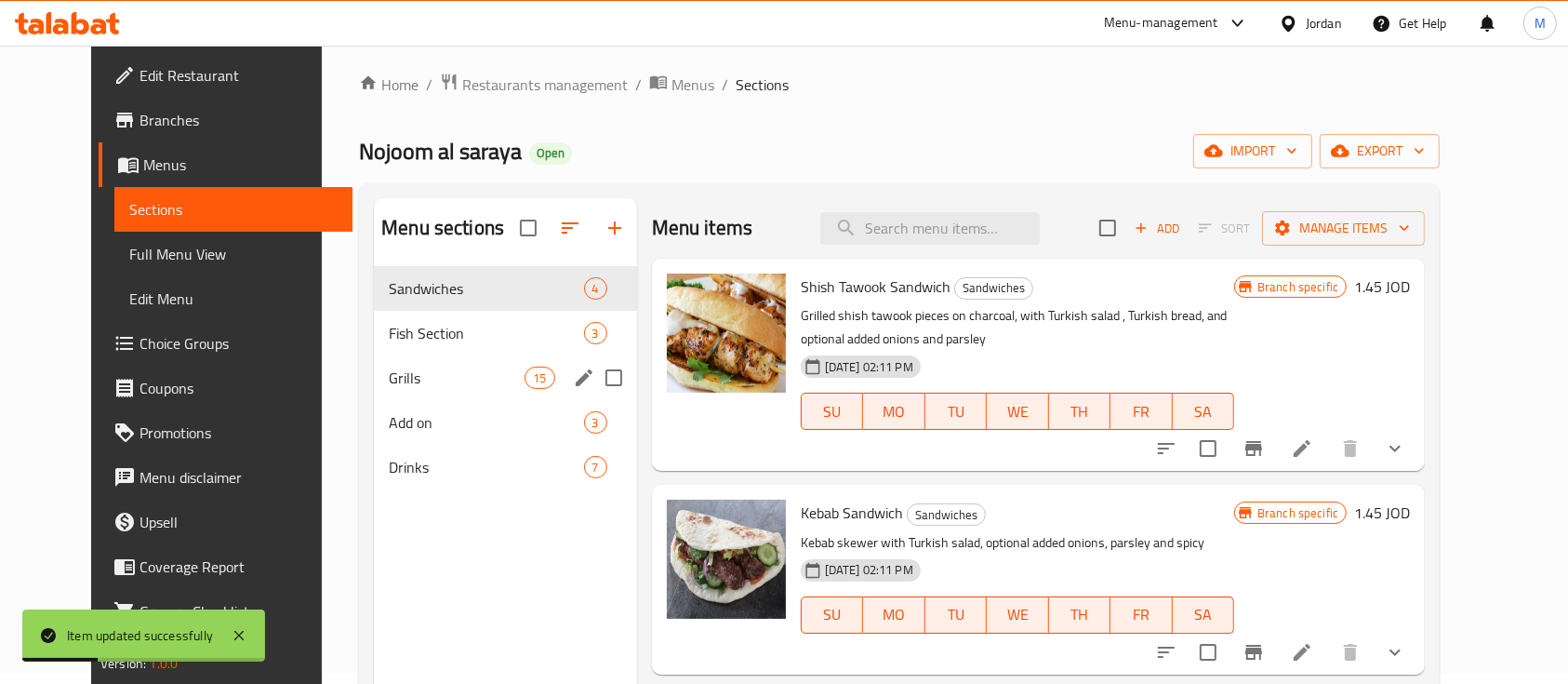
click at [392, 390] on div "Grills 15" at bounding box center [506, 377] width 263 height 45
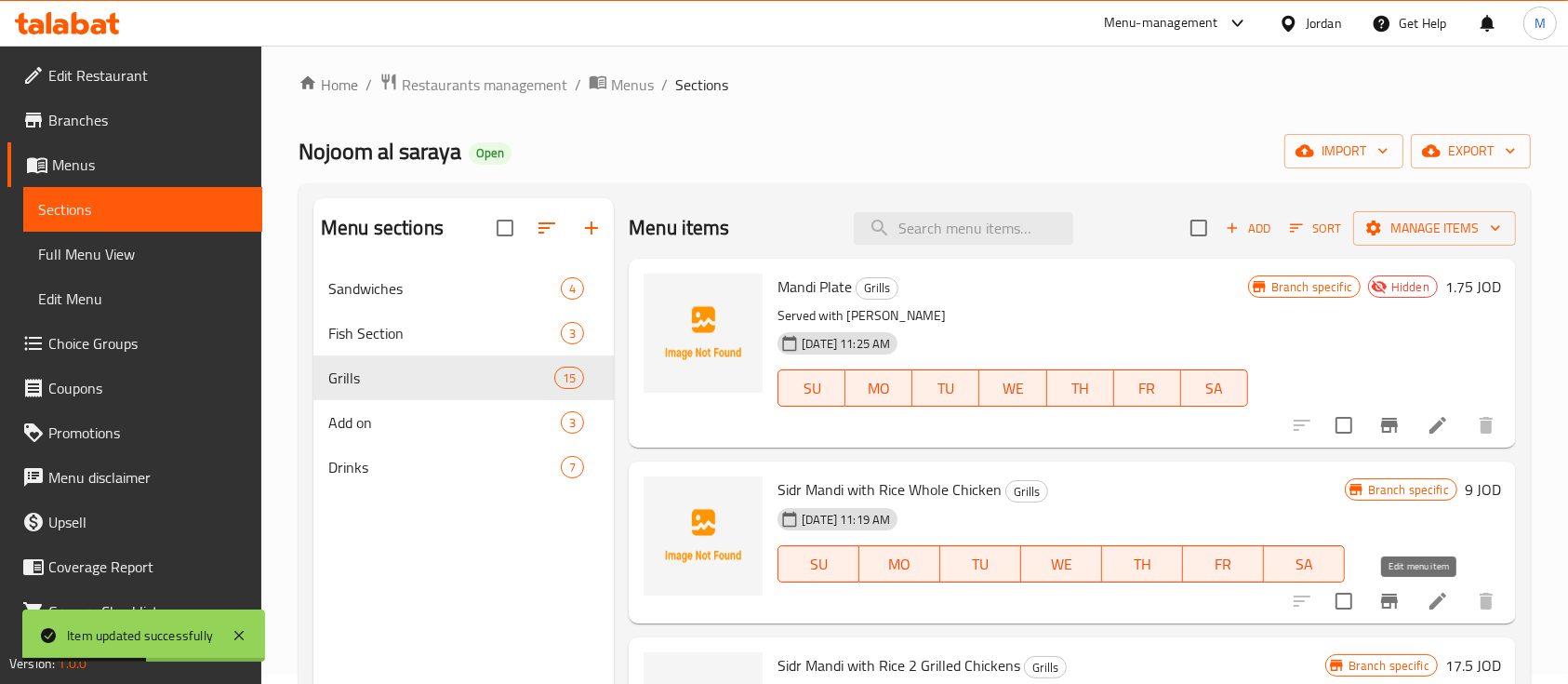
click at [1427, 597] on icon at bounding box center [1437, 601] width 22 height 22
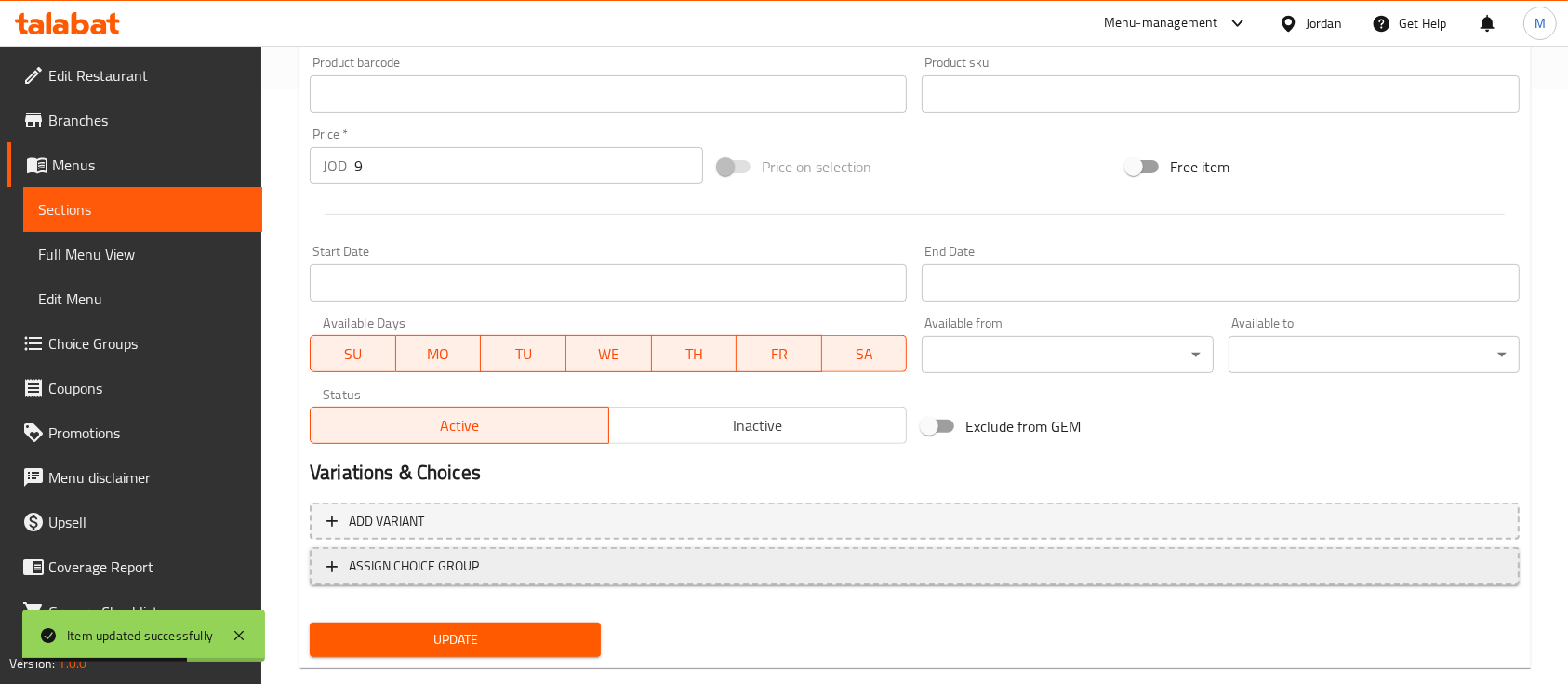
scroll to position [620, 0]
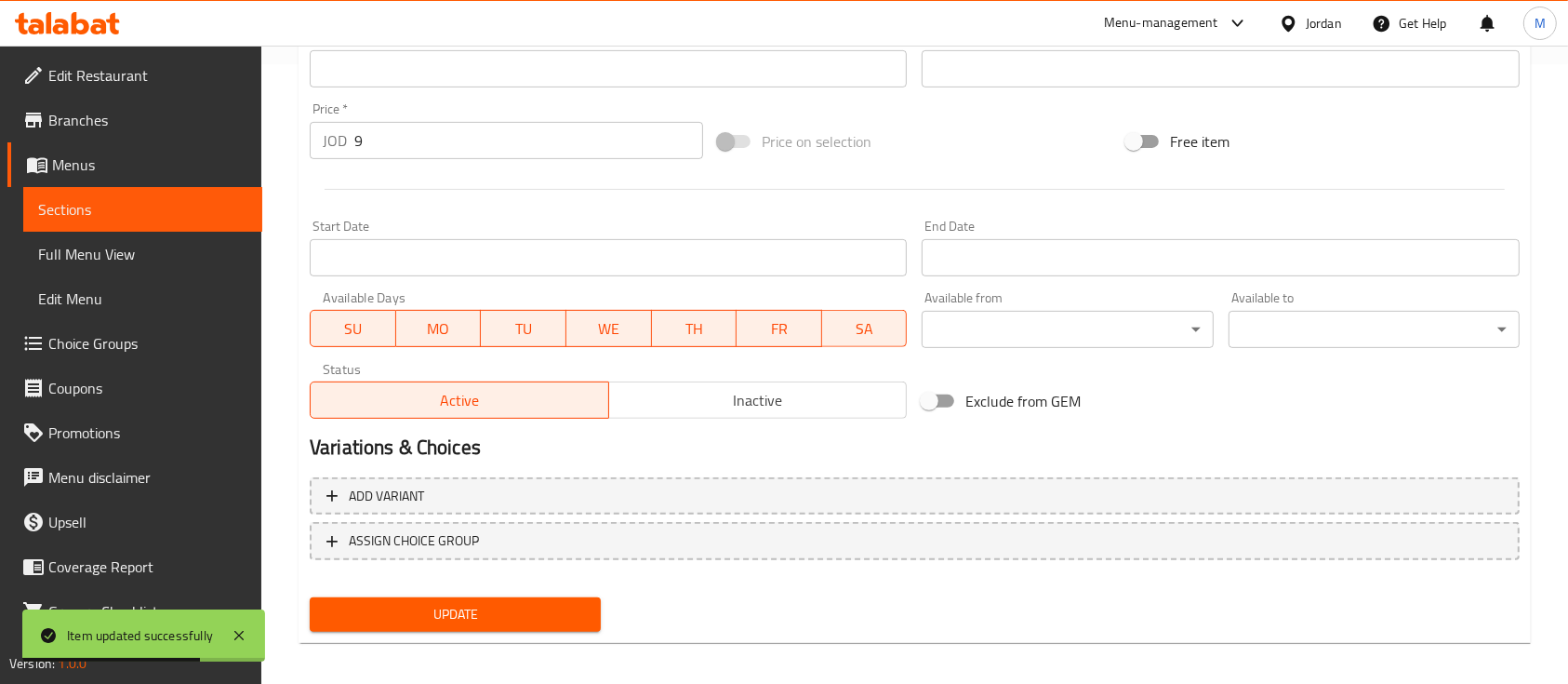
click at [776, 416] on button "Inactive" at bounding box center [758, 399] width 299 height 37
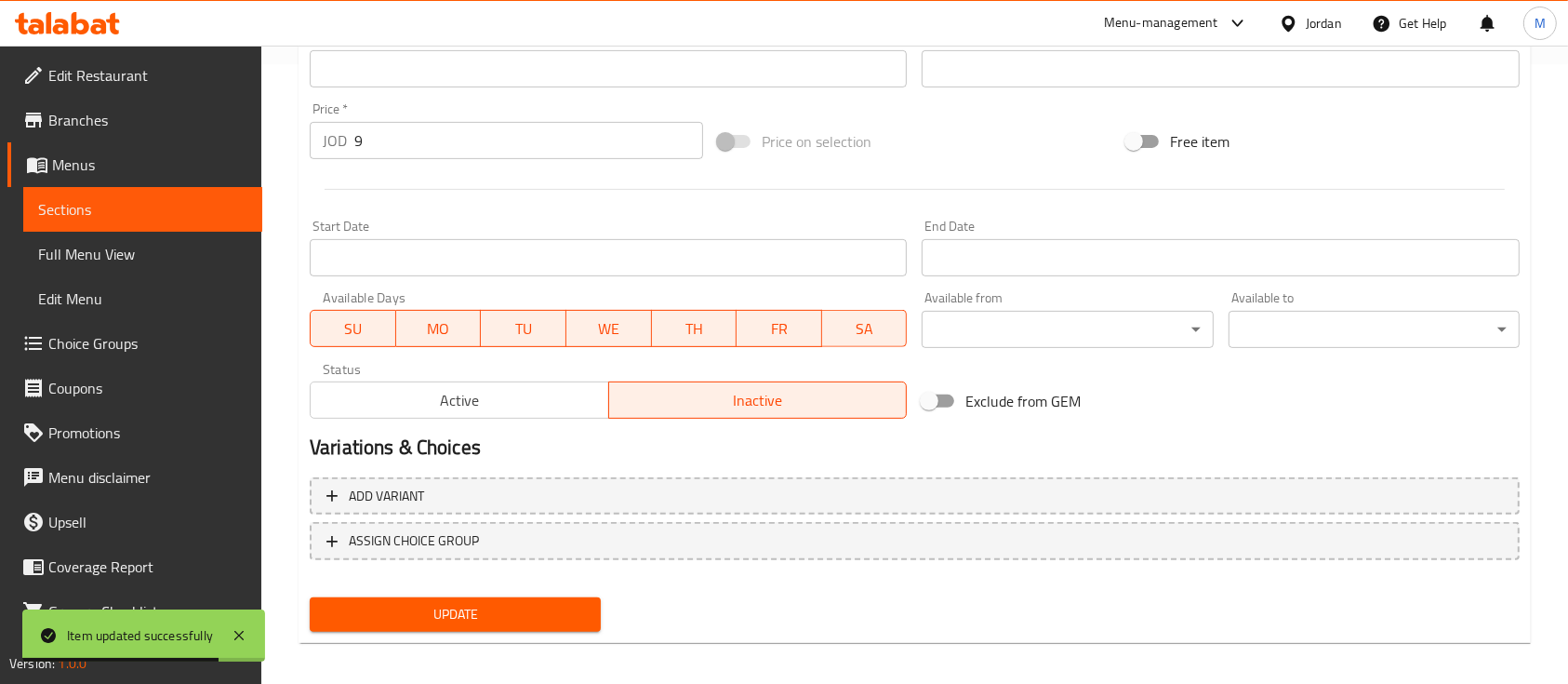
click at [500, 610] on span "Update" at bounding box center [455, 614] width 261 height 23
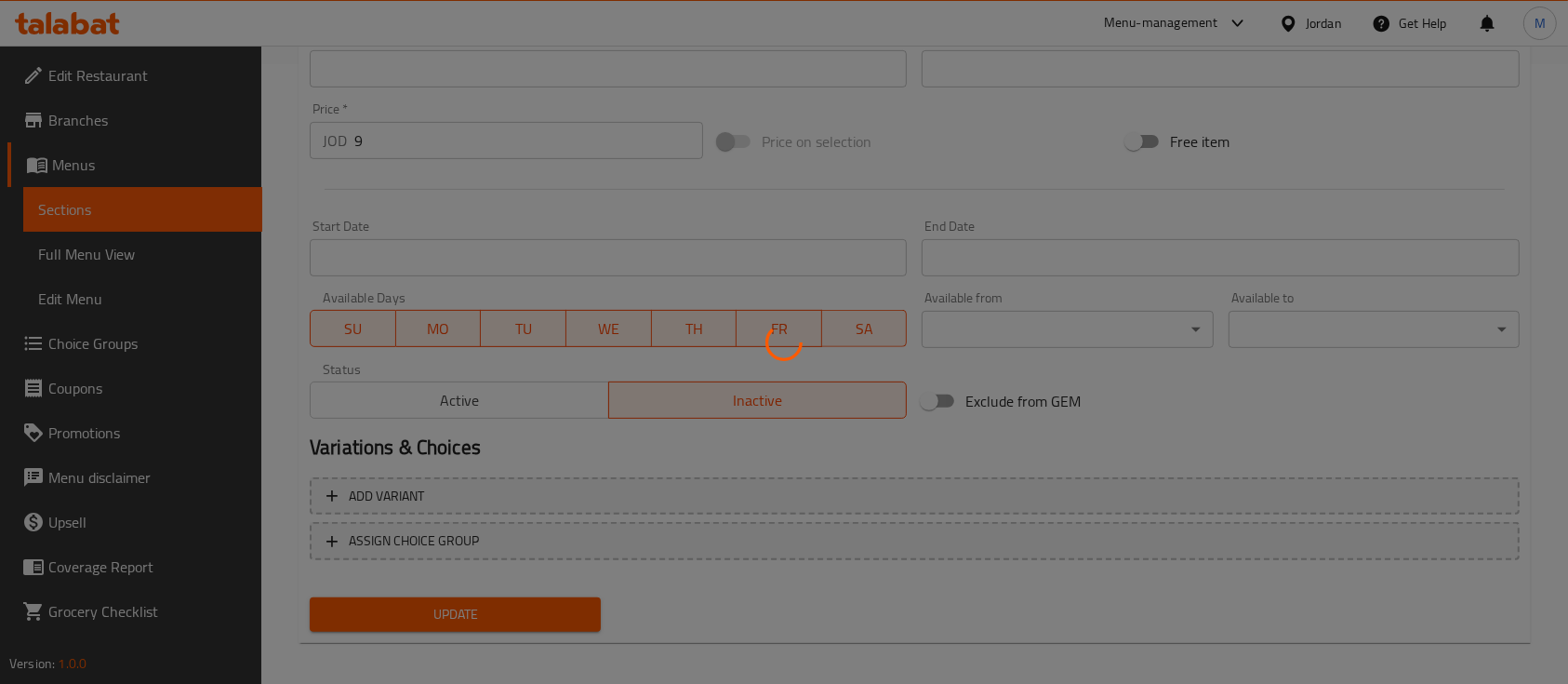
click at [104, 213] on div at bounding box center [784, 342] width 1568 height 684
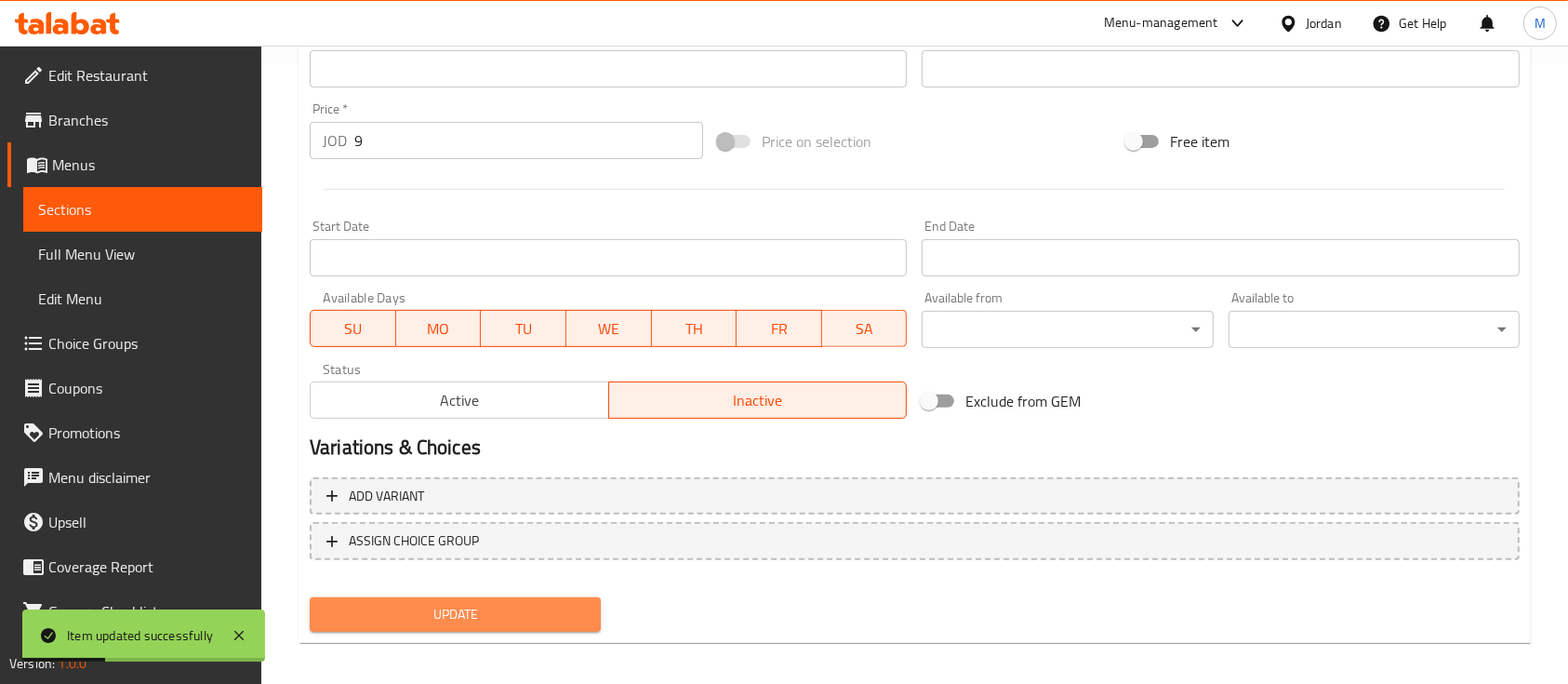
click at [379, 629] on button "Update" at bounding box center [455, 614] width 291 height 35
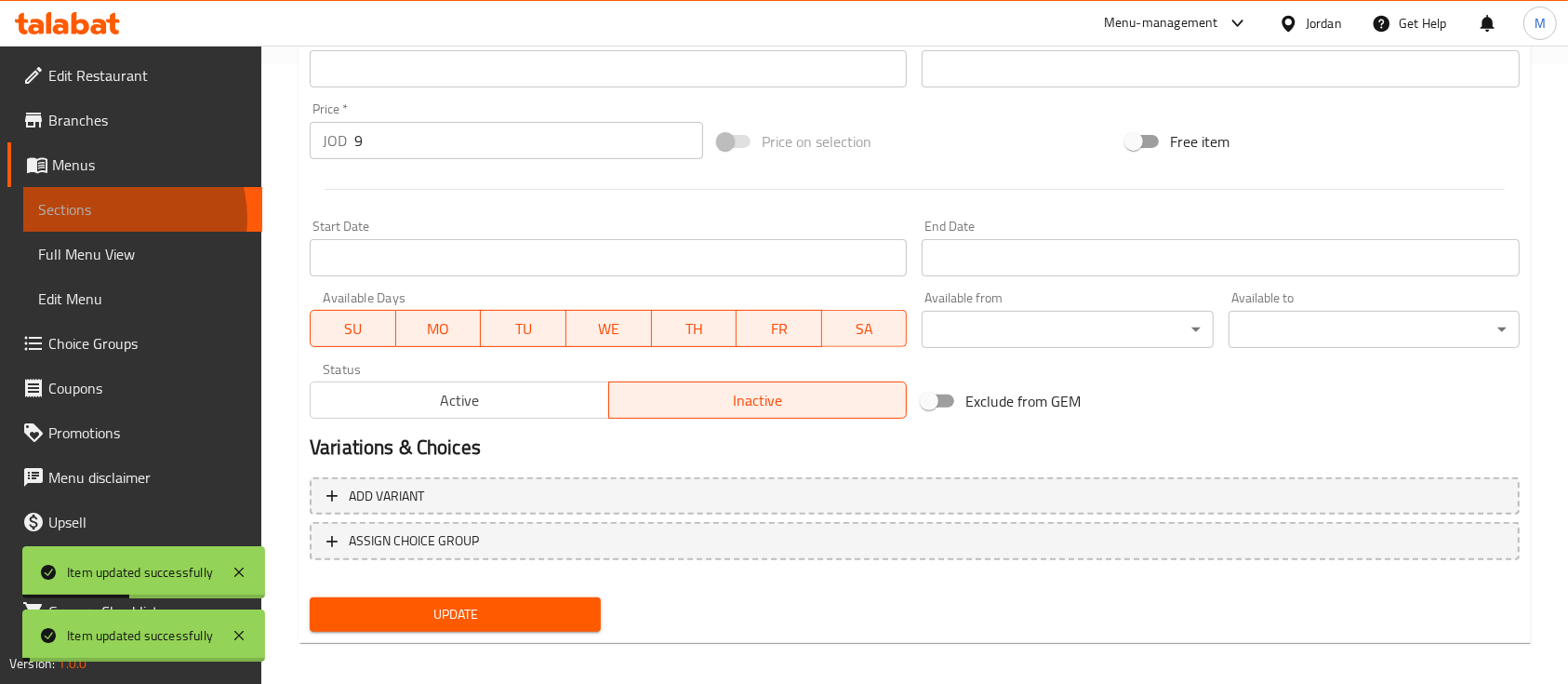
click at [124, 218] on span "Sections" at bounding box center [143, 208] width 209 height 22
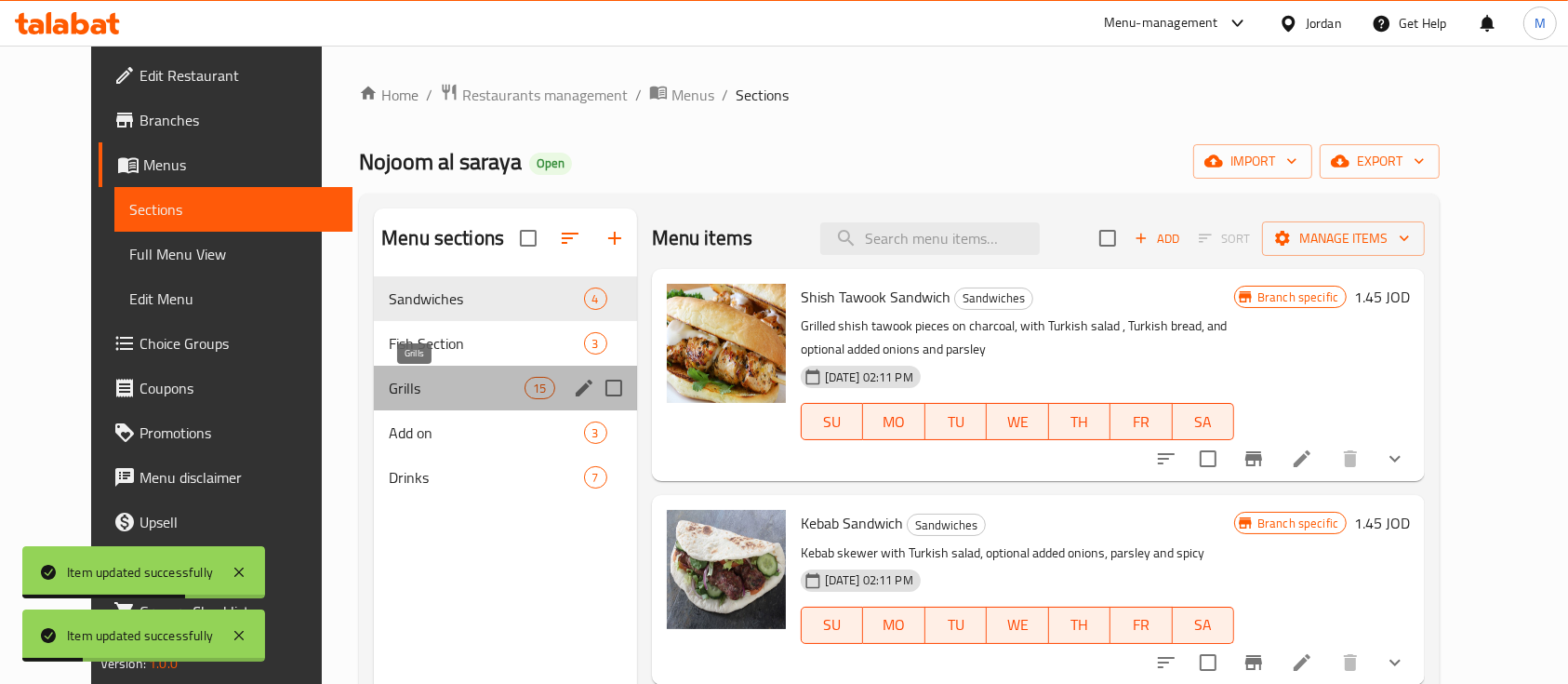
click at [389, 383] on span "Grills" at bounding box center [457, 388] width 136 height 22
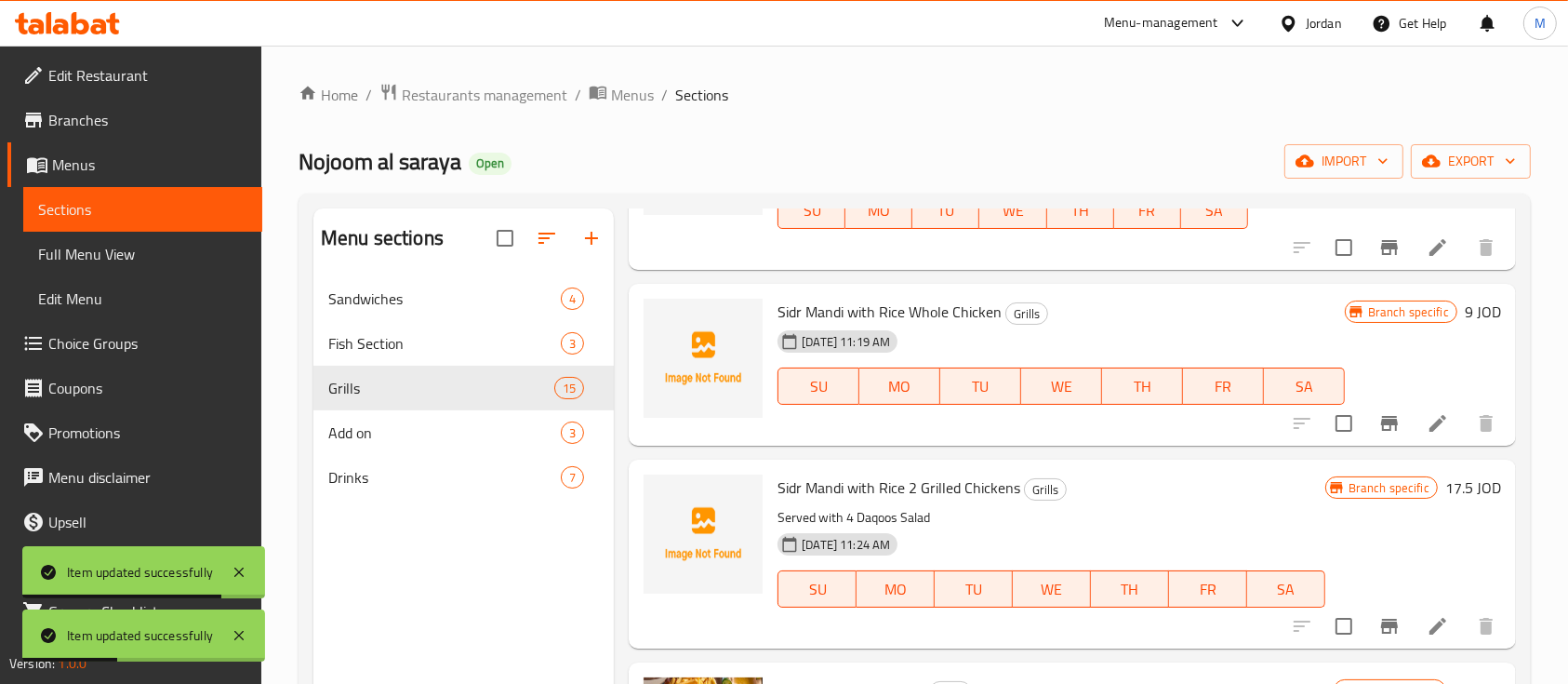
scroll to position [248, 0]
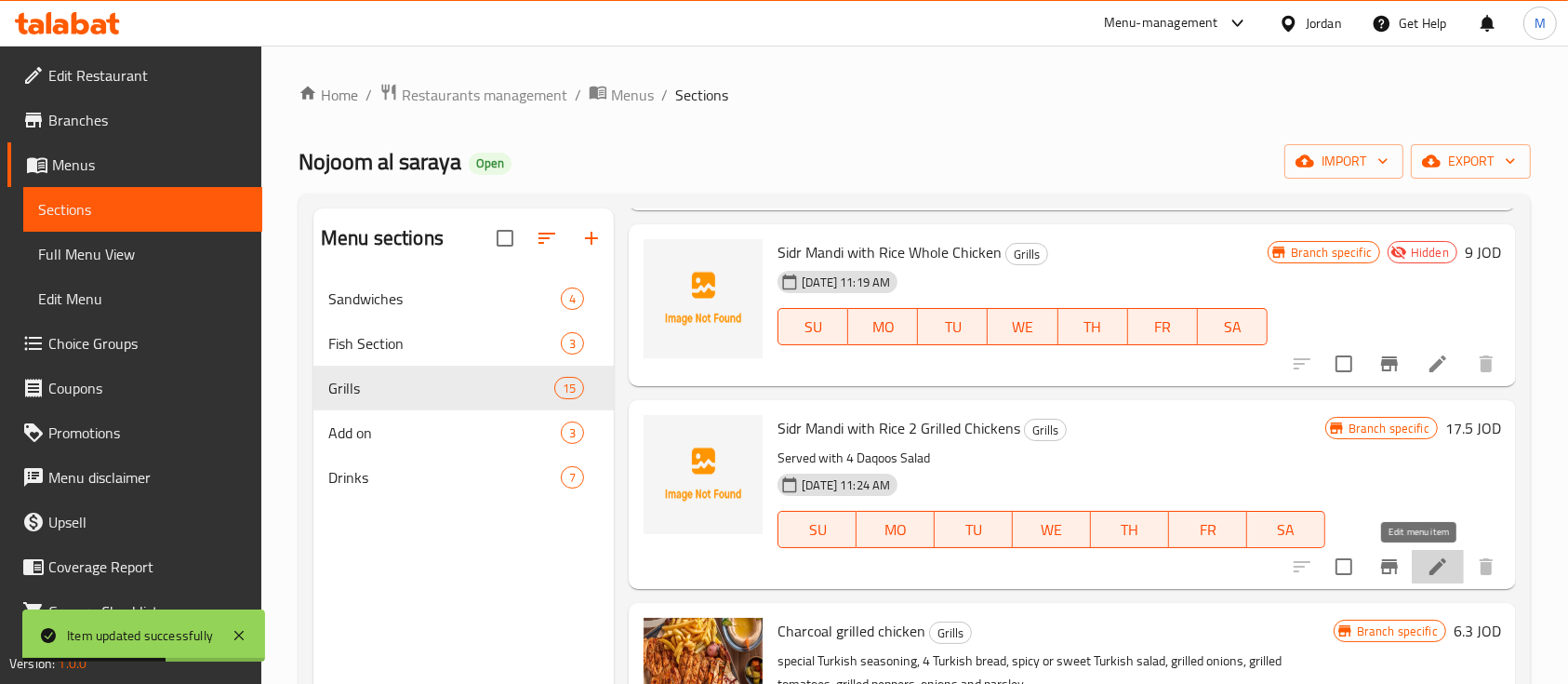
click at [1430, 564] on icon at bounding box center [1437, 566] width 16 height 16
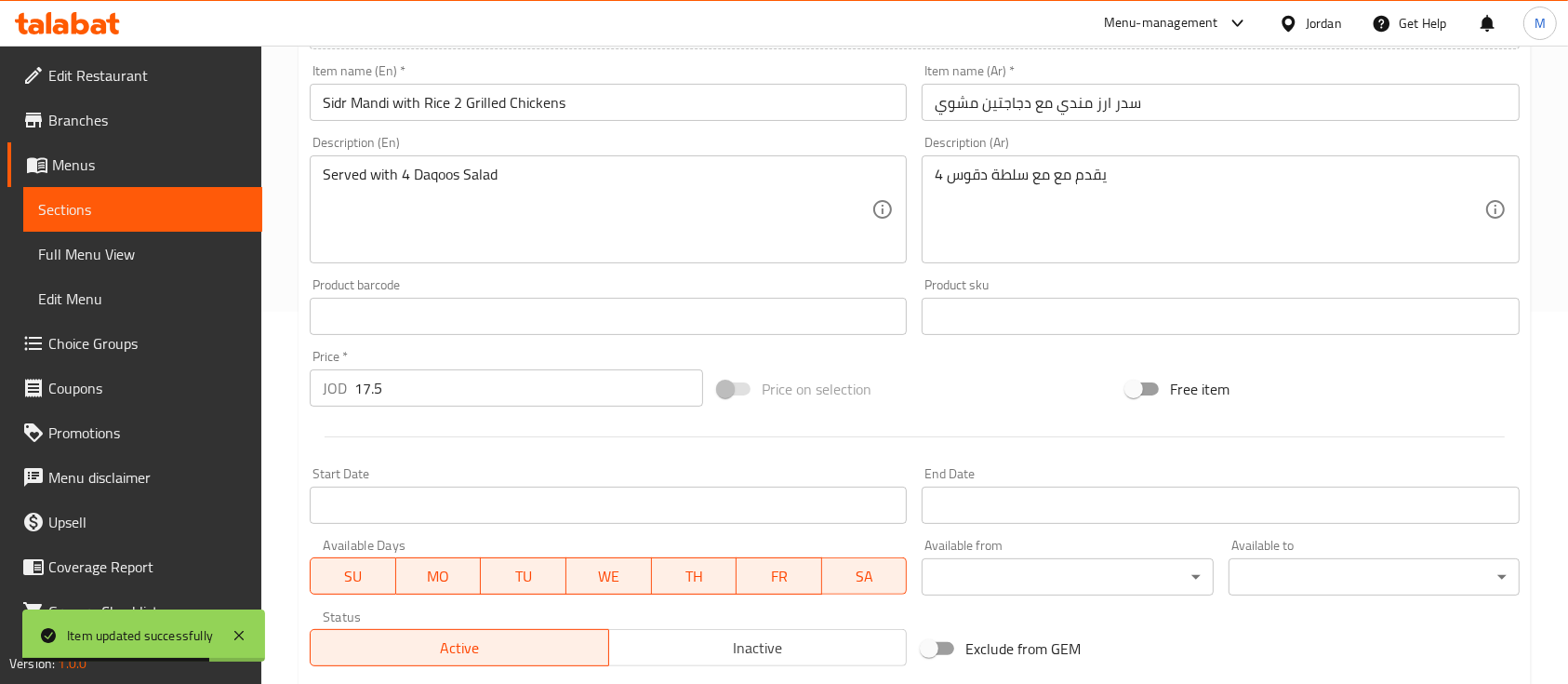
click at [787, 642] on span "Inactive" at bounding box center [759, 648] width 284 height 27
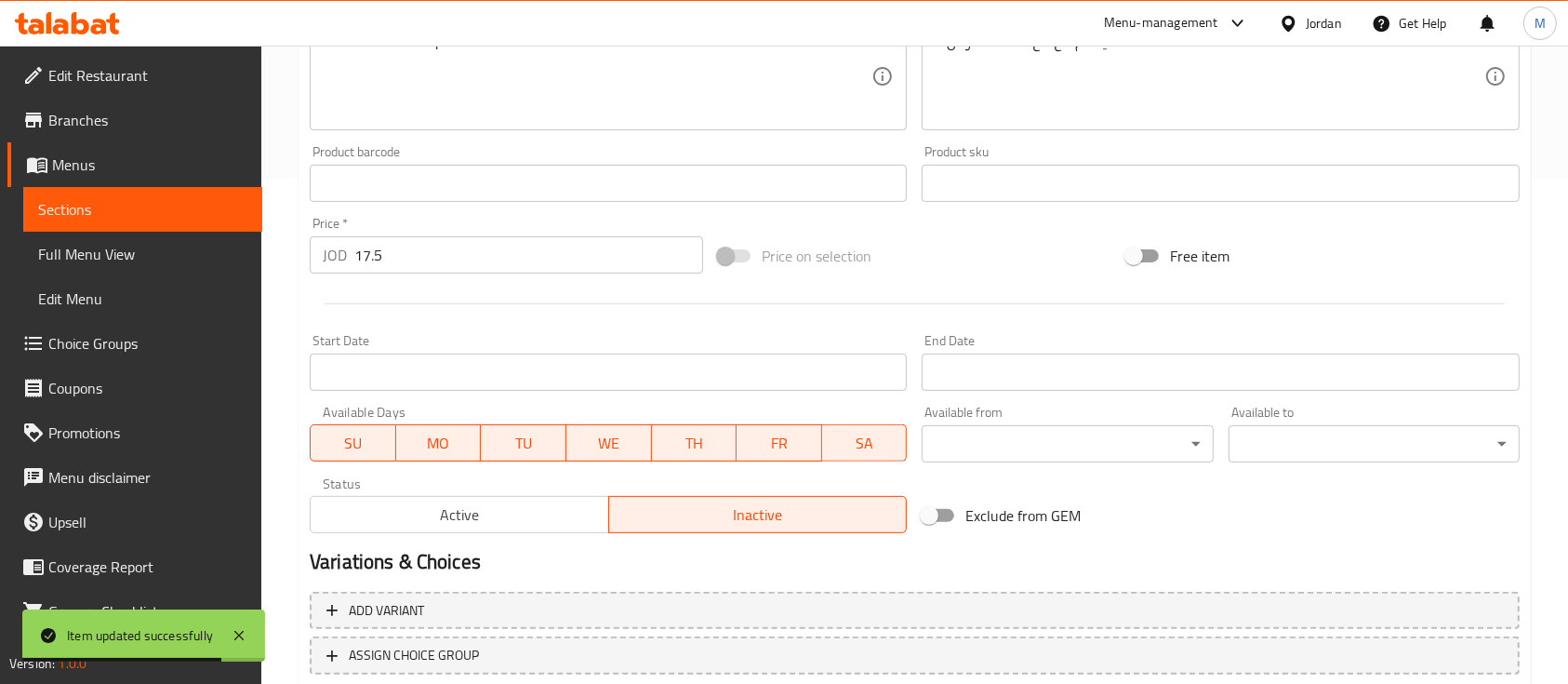
scroll to position [630, 0]
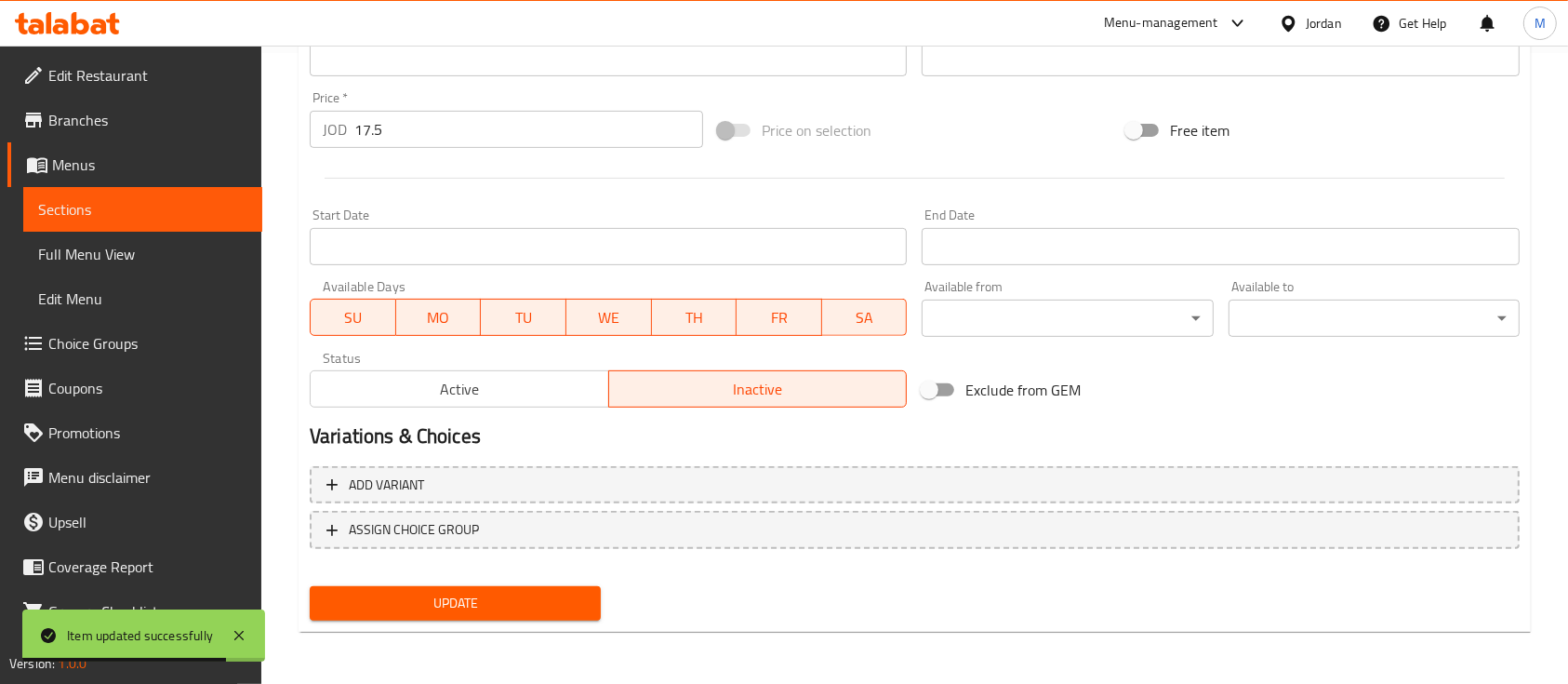
click at [545, 604] on span "Update" at bounding box center [455, 603] width 261 height 23
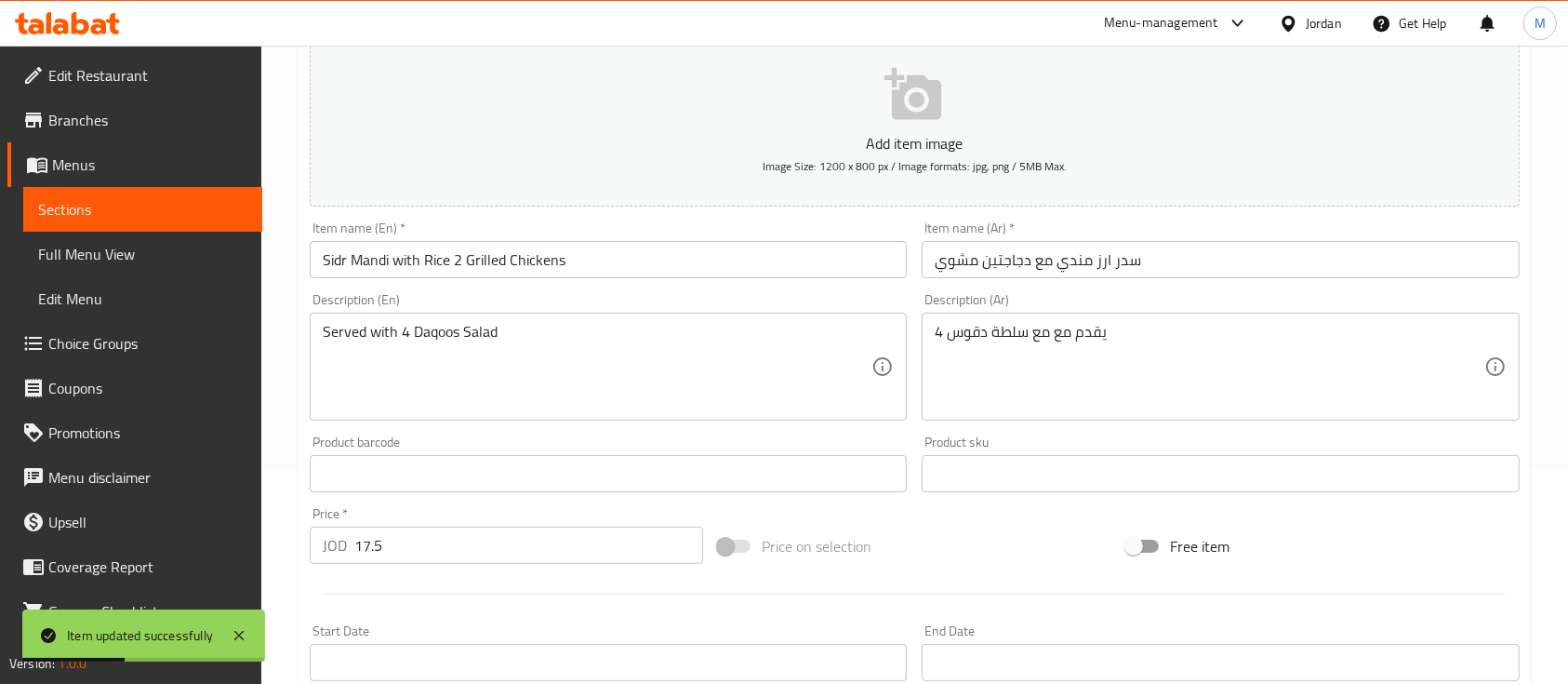
scroll to position [0, 0]
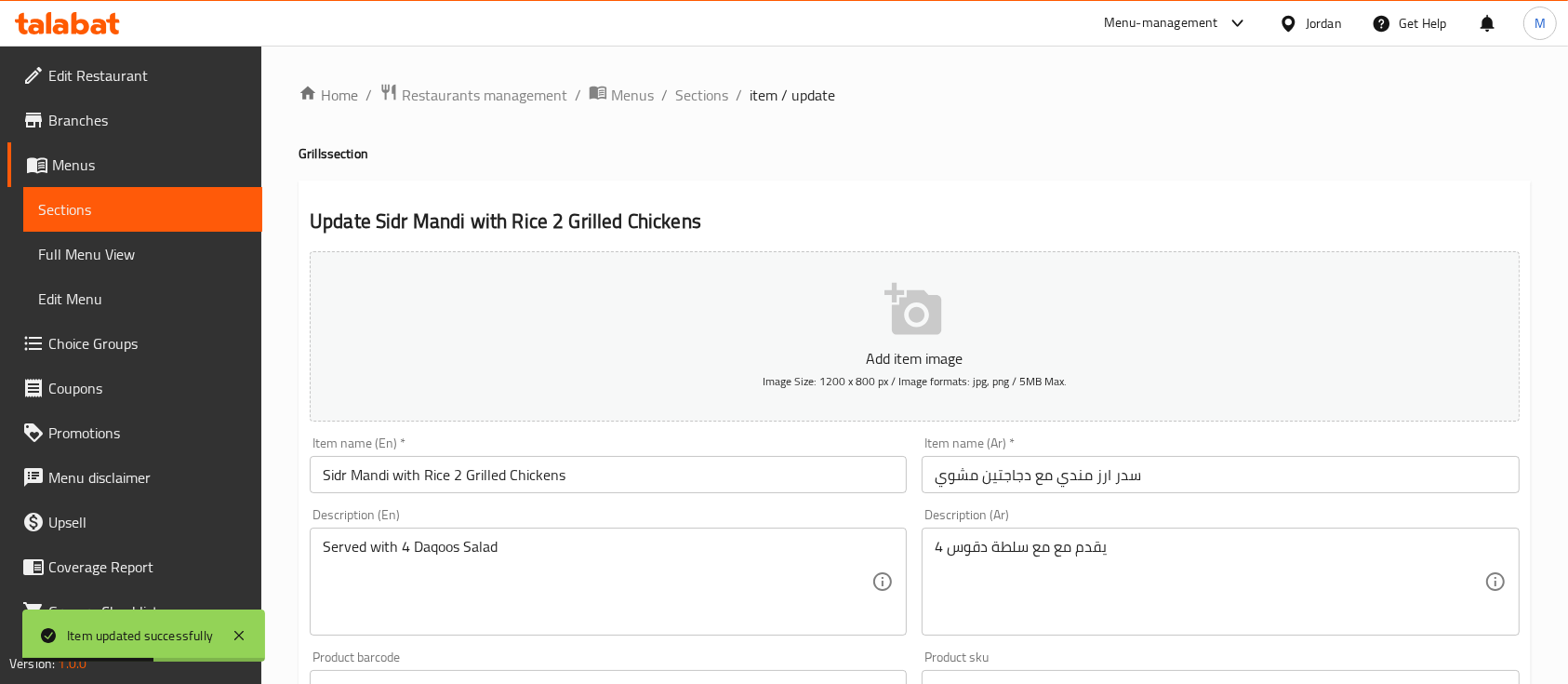
click at [1168, 15] on div "Menu-management" at bounding box center [1161, 23] width 114 height 22
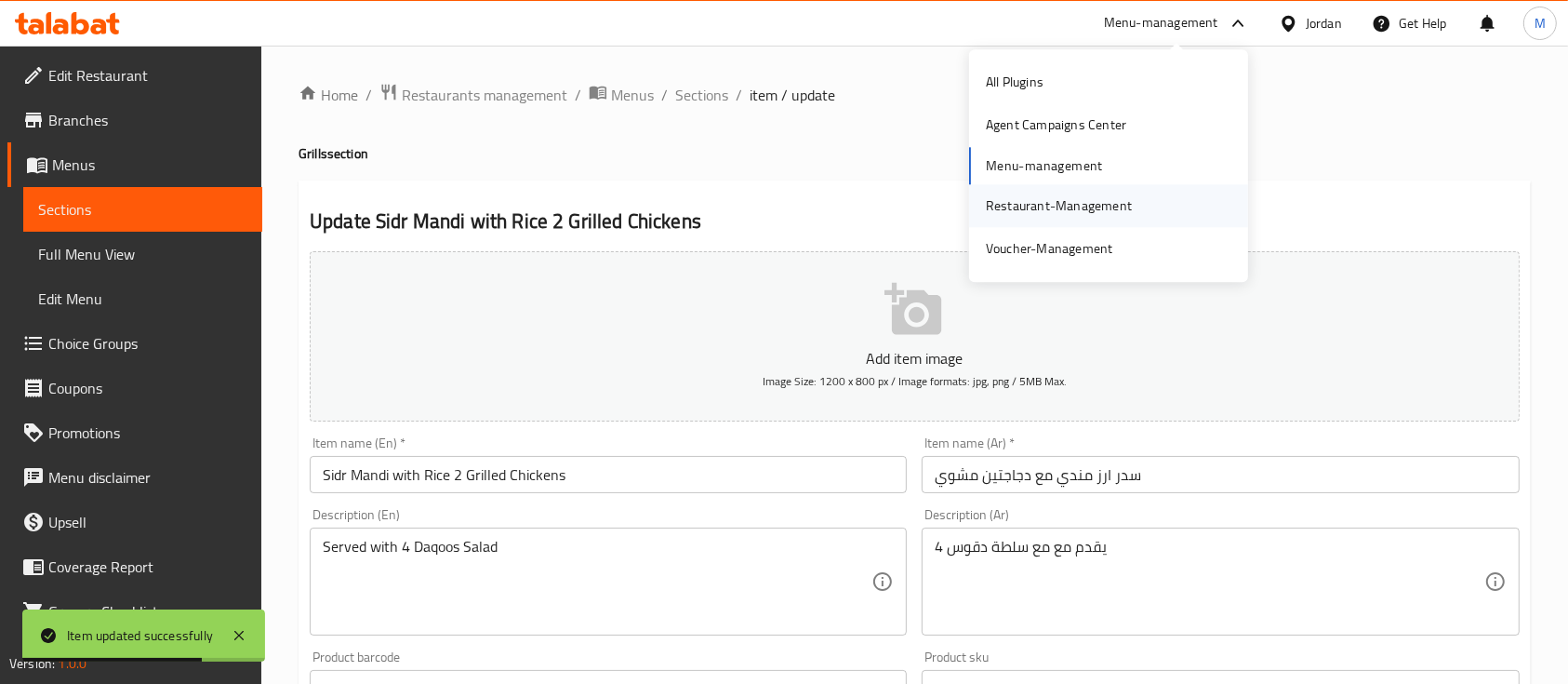
click at [1097, 196] on div "Restaurant-Management" at bounding box center [1059, 205] width 146 height 20
